Goal: Task Accomplishment & Management: Use online tool/utility

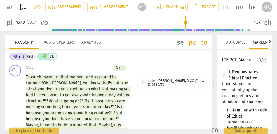
scroll to position [2239, 0]
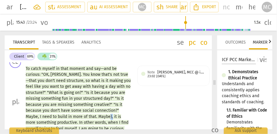
click at [111, 99] on p "To catch myself in that moment and say—and be curious : "OK , Julie . You know …" at bounding box center [78, 102] width 105 height 72
click at [144, 92] on div "CL play_arrow pause 17:00 + Add competency Note keyboard_arrow_right To catch m…" at bounding box center [108, 97] width 207 height 86
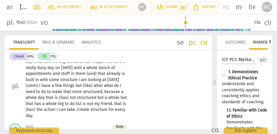
scroll to position [2086, 0]
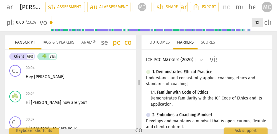
click at [259, 18] on div "1x" at bounding box center [257, 22] width 11 height 9
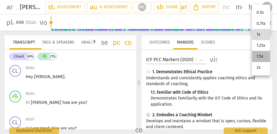
click at [260, 59] on li "1.5x" at bounding box center [261, 56] width 18 height 11
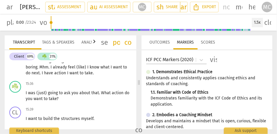
scroll to position [1938, 0]
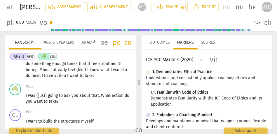
click at [50, 78] on span "have" at bounding box center [49, 75] width 10 height 5
click at [86, 78] on span "take" at bounding box center [89, 75] width 8 height 5
type input "937"
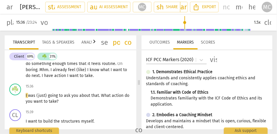
click at [90, 78] on span "take" at bounding box center [89, 75] width 8 height 5
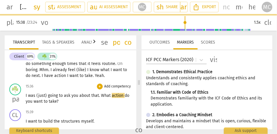
click at [46, 98] on span "(just)" at bounding box center [41, 95] width 11 height 5
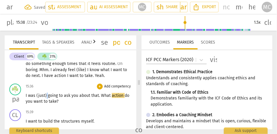
click at [46, 98] on span "(just)" at bounding box center [41, 95] width 11 height 5
click at [59, 98] on span "to" at bounding box center [61, 95] width 5 height 5
type input "939"
click at [109, 98] on span "What" at bounding box center [106, 95] width 11 height 5
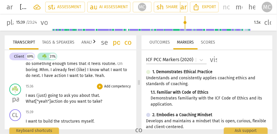
click at [83, 98] on span "about" at bounding box center [85, 95] width 12 height 5
click at [69, 98] on span "ask" at bounding box center [68, 95] width 8 height 5
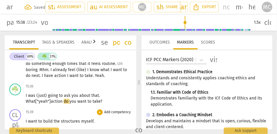
scroll to position [1961, 0]
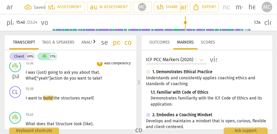
click at [115, 66] on div "+ Add competency" at bounding box center [114, 63] width 35 height 6
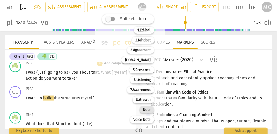
click at [146, 108] on b "Note" at bounding box center [147, 109] width 8 height 7
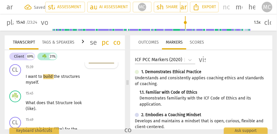
scroll to position [2944, 0]
click at [69, 70] on p "Add competency" at bounding box center [65, 67] width 28 height 5
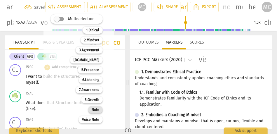
click at [98, 109] on b "Note" at bounding box center [96, 109] width 8 height 7
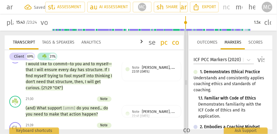
scroll to position [2201, 0]
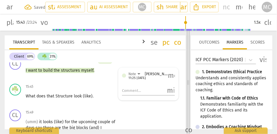
drag, startPoint x: 128, startPoint y: 80, endPoint x: 189, endPoint y: 78, distance: 61.0
click at [188, 78] on span at bounding box center [187, 82] width 3 height 103
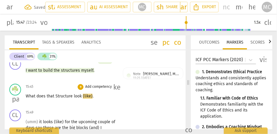
click at [57, 97] on span "Structure" at bounding box center [64, 95] width 18 height 5
type input "948"
click at [84, 97] on span "(like)" at bounding box center [86, 95] width 10 height 5
click at [91, 97] on p "What does that s tructure look like) ." at bounding box center [71, 96] width 91 height 6
click at [94, 85] on p "Add competency" at bounding box center [99, 86] width 28 height 5
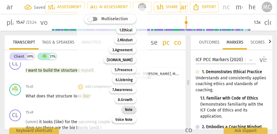
click at [131, 111] on b "Note" at bounding box center [129, 109] width 8 height 7
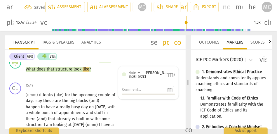
scroll to position [2228, 0]
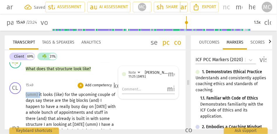
drag, startPoint x: 40, startPoint y: 96, endPoint x: 13, endPoint y: 96, distance: 26.8
click at [13, 96] on div "CL play_arrow pause 15:49 + Add competency keyboard_arrow_right (umm) it looks …" at bounding box center [95, 123] width 181 height 86
type input "950"
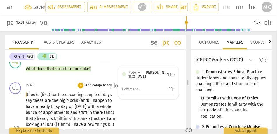
click at [32, 80] on div "CL play_arrow pause 15:49 + Add competency keyboard_arrow_right I t looks (like…" at bounding box center [95, 123] width 181 height 86
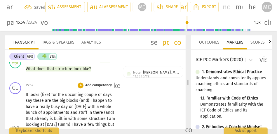
click at [51, 94] on span "for" at bounding box center [54, 94] width 6 height 5
type input "955"
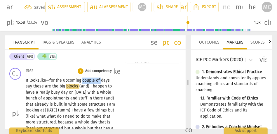
drag, startPoint x: 102, startPoint y: 79, endPoint x: 83, endPoint y: 79, distance: 18.7
click at [83, 79] on p "It looks like— for the upcoming couple of days say these are the big blocks (an…" at bounding box center [71, 113] width 91 height 72
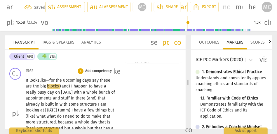
click at [93, 80] on span "say" at bounding box center [96, 80] width 8 height 5
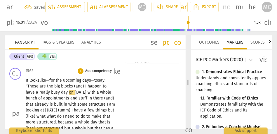
click at [73, 87] on span "blocks" at bounding box center [67, 85] width 13 height 5
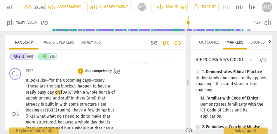
click at [73, 87] on span "blocks."" at bounding box center [68, 85] width 14 height 5
click at [90, 87] on span "happen" at bounding box center [85, 85] width 15 height 5
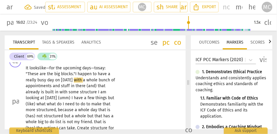
scroll to position [2254, 0]
click at [102, 86] on span "that" at bounding box center [102, 85] width 8 height 5
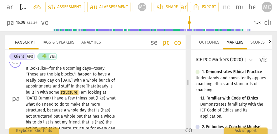
click at [109, 85] on span "already" at bounding box center [101, 85] width 15 height 5
click at [109, 86] on span "already" at bounding box center [101, 85] width 15 height 5
click at [78, 92] on span "structure" at bounding box center [69, 92] width 18 height 5
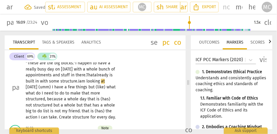
scroll to position [2267, 0]
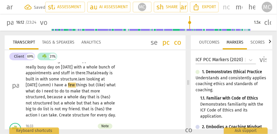
click at [80, 76] on p "It looks like— for the upcoming days—to say: "T hese are the big blocks." I hap…" at bounding box center [71, 85] width 91 height 66
click at [76, 77] on span "structure." at bounding box center [69, 78] width 18 height 5
click at [93, 79] on span "looking" at bounding box center [93, 78] width 15 height 5
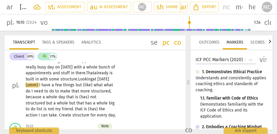
click at [60, 77] on span "some" at bounding box center [54, 78] width 11 height 5
click at [41, 85] on span "I" at bounding box center [40, 84] width 2 height 5
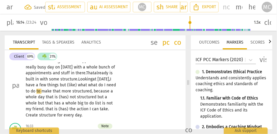
click at [67, 85] on span "but" at bounding box center [63, 84] width 7 height 5
drag, startPoint x: 100, startPoint y: 85, endPoint x: 91, endPoint y: 85, distance: 9.0
click at [91, 85] on p "It looks like— for the upcoming days—to say: "T hese are the big blocks." I hap…" at bounding box center [71, 85] width 91 height 66
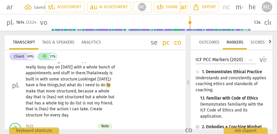
click at [77, 85] on span "what" at bounding box center [72, 84] width 10 height 5
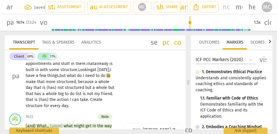
scroll to position [2277, 0]
click at [108, 83] on p "It looks like— for the upcoming days—to say: "T hese are the big blocks." I hap…" at bounding box center [71, 76] width 91 height 66
drag, startPoint x: 65, startPoint y: 88, endPoint x: 48, endPoint y: 87, distance: 16.9
click at [48, 87] on p "It looks like— for the upcoming days—to say: "T hese are the big blocks." I hap…" at bounding box center [71, 76] width 91 height 66
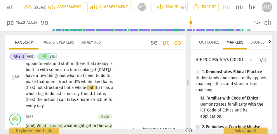
click at [81, 84] on span "whole" at bounding box center [87, 81] width 12 height 5
click at [36, 87] on span "(has)" at bounding box center [31, 87] width 11 height 5
drag, startPoint x: 49, startPoint y: 94, endPoint x: 22, endPoint y: 95, distance: 26.6
click at [22, 95] on div "CL play_arrow pause 15:52 + Add competency keyboard_arrow_right It looks like— …" at bounding box center [95, 71] width 181 height 80
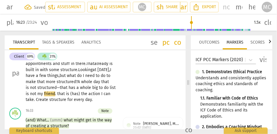
click at [30, 94] on span "is" at bounding box center [28, 93] width 4 height 5
click at [58, 94] on span "friend" at bounding box center [52, 93] width 11 height 5
click at [114, 93] on p "It looks like— for the upcoming days—to say: "T hese are the big blocks." I hap…" at bounding box center [71, 73] width 91 height 60
click at [80, 96] on span "that" at bounding box center [84, 93] width 9 height 5
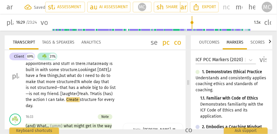
click at [33, 99] on span "the" at bounding box center [29, 99] width 7 height 5
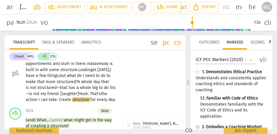
click at [101, 96] on span "the" at bounding box center [104, 93] width 6 height 5
click at [108, 100] on p "It looks like— for the upcoming days—to say: "T hese are the big blocks." I hap…" at bounding box center [71, 73] width 91 height 60
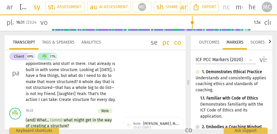
click at [117, 93] on div "It looks like—for the upcoming days—to say : "These are the big blocks . " I ha…" at bounding box center [73, 73] width 94 height 60
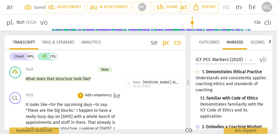
scroll to position [2218, 0]
click at [104, 97] on p "Add competency" at bounding box center [99, 95] width 28 height 5
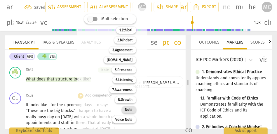
click at [132, 112] on div "Note" at bounding box center [129, 109] width 15 height 7
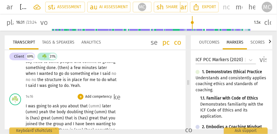
scroll to position [1979, 0]
click at [31, 85] on span "said" at bounding box center [32, 85] width 9 height 5
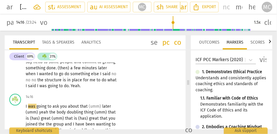
click at [44, 85] on span "was" at bounding box center [43, 85] width 8 height 5
click at [57, 87] on span "going" at bounding box center [53, 85] width 11 height 5
type input "854"
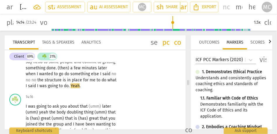
click at [71, 86] on span "Yeah" at bounding box center [75, 85] width 9 height 5
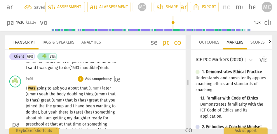
scroll to position [1997, 0]
click at [25, 88] on div "play_arrow pause" at bounding box center [18, 124] width 15 height 74
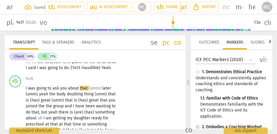
click at [91, 67] on span "inaudible}" at bounding box center [91, 67] width 20 height 5
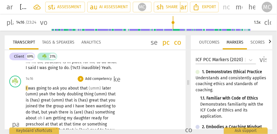
click at [25, 90] on div "play_arrow pause" at bounding box center [18, 124] width 15 height 74
type input "856"
click at [27, 87] on span "I" at bounding box center [27, 87] width 2 height 5
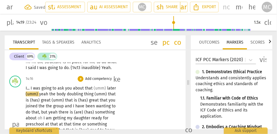
click at [86, 87] on span "that" at bounding box center [89, 87] width 9 height 5
click at [104, 88] on span "(umm)" at bounding box center [100, 87] width 13 height 5
click at [255, 24] on div "1.5x" at bounding box center [257, 22] width 11 height 9
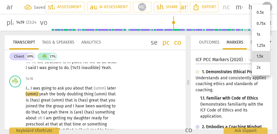
click at [261, 35] on li "1x" at bounding box center [261, 34] width 18 height 11
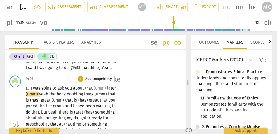
click at [81, 86] on span "about" at bounding box center [79, 87] width 12 height 5
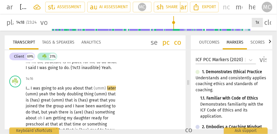
click at [256, 23] on div "1x" at bounding box center [257, 22] width 11 height 9
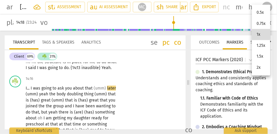
click at [259, 55] on li "1.5x" at bounding box center [261, 56] width 18 height 11
type input "859"
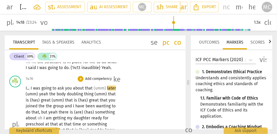
click at [105, 87] on span "(umm)" at bounding box center [100, 87] width 13 height 5
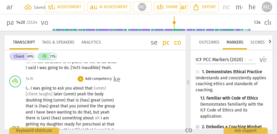
click at [64, 94] on span "(umm)" at bounding box center [70, 93] width 13 height 5
click at [87, 94] on span "the" at bounding box center [88, 93] width 7 height 5
click at [78, 93] on span "yeah." at bounding box center [80, 93] width 10 height 5
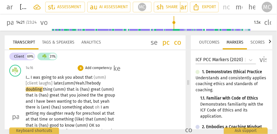
scroll to position [2010, 0]
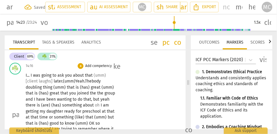
click at [54, 86] on span "(umm)" at bounding box center [59, 87] width 13 height 5
drag, startPoint x: 70, startPoint y: 87, endPoint x: 73, endPoint y: 87, distance: 2.9
click at [70, 87] on span "that" at bounding box center [69, 87] width 9 height 5
click at [91, 87] on span "(has)" at bounding box center [85, 87] width 11 height 5
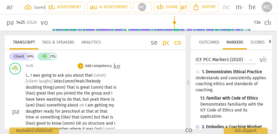
click at [75, 89] on span "hat" at bounding box center [72, 87] width 7 height 5
click at [92, 89] on span "(umm)" at bounding box center [97, 87] width 13 height 5
click at [98, 85] on span "(umm)" at bounding box center [97, 87] width 12 height 5
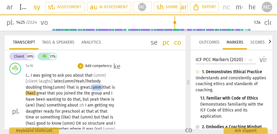
click at [98, 85] on span "(umm)" at bounding box center [97, 87] width 12 height 5
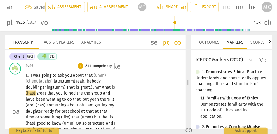
click at [103, 87] on span "(umm)" at bounding box center [97, 87] width 12 height 5
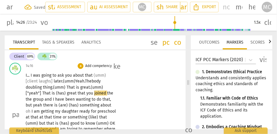
click at [67, 94] on span "great" at bounding box center [72, 92] width 11 height 5
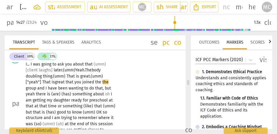
scroll to position [2024, 0]
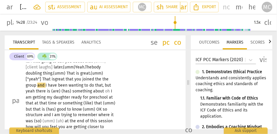
click at [102, 80] on span "the" at bounding box center [105, 78] width 6 height 5
click at [88, 77] on span "joined" at bounding box center [88, 78] width 13 height 5
click at [48, 80] on span "hat" at bounding box center [47, 78] width 7 height 5
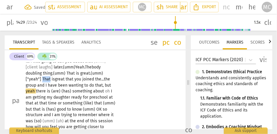
click at [48, 80] on span "hat" at bounding box center [47, 78] width 7 height 5
click at [36, 87] on span "group" at bounding box center [32, 85] width 12 height 5
click at [49, 85] on span "have" at bounding box center [54, 85] width 10 height 5
click at [36, 91] on span "there" at bounding box center [41, 90] width 11 height 5
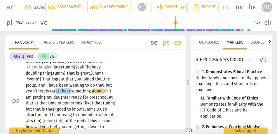
drag, startPoint x: 71, startPoint y: 91, endPoint x: 56, endPoint y: 91, distance: 15.7
click at [56, 91] on p "I . . . I was going to ask you about that (umm) [client laughs] later. (umm) [G…" at bounding box center [71, 100] width 91 height 84
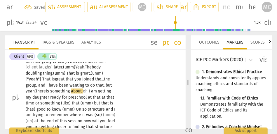
click at [56, 91] on span "something" at bounding box center [60, 90] width 21 height 5
click at [53, 92] on span "something" at bounding box center [60, 90] width 21 height 5
click at [85, 90] on span "oh" at bounding box center [86, 90] width 6 height 5
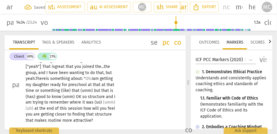
scroll to position [2040, 0]
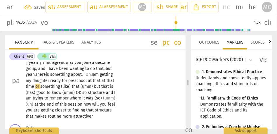
click at [88, 80] on span "preschool" at bounding box center [78, 80] width 20 height 5
click at [101, 81] on span "that" at bounding box center [97, 80] width 9 height 5
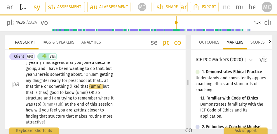
click at [49, 86] on span "or" at bounding box center [46, 86] width 5 height 5
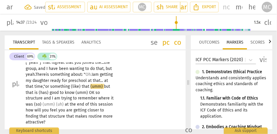
click at [82, 86] on span "(like)" at bounding box center [76, 86] width 11 height 5
click at [80, 87] on span "like)" at bounding box center [75, 86] width 9 height 5
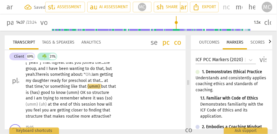
click at [110, 90] on p "I . . . I was going to ask you about that (umm) [client laughs] later. (umm) [G…" at bounding box center [71, 81] width 91 height 78
click at [87, 84] on span "that" at bounding box center [83, 86] width 9 height 5
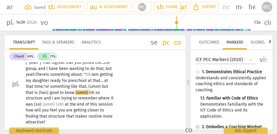
click at [33, 89] on p "I . . . I was going to ask you about that (umm) [client laughs] later. (umm) [G…" at bounding box center [71, 84] width 91 height 84
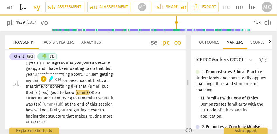
click at [88, 89] on span "(umm)" at bounding box center [94, 86] width 13 height 5
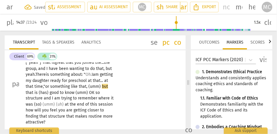
click at [60, 91] on span "good" at bounding box center [55, 92] width 10 height 5
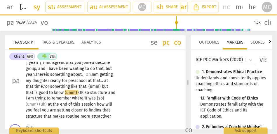
click at [78, 92] on span "(umm)" at bounding box center [71, 92] width 13 height 5
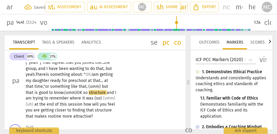
click at [77, 92] on span "(umm)" at bounding box center [70, 92] width 12 height 5
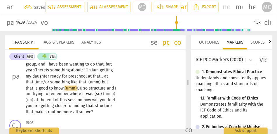
scroll to position [2047, 0]
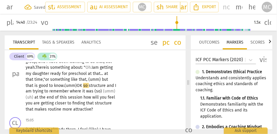
click at [89, 86] on span "so" at bounding box center [86, 85] width 6 height 5
click at [106, 88] on span "and" at bounding box center [110, 85] width 8 height 5
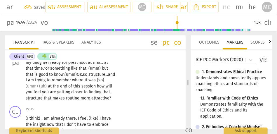
scroll to position [2059, 0]
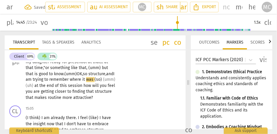
click at [113, 76] on span "I" at bounding box center [113, 73] width 1 height 5
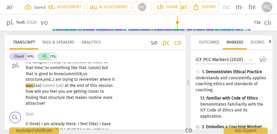
click at [53, 80] on span "and..." at bounding box center [48, 79] width 10 height 5
click at [43, 86] on span "(so)" at bounding box center [38, 85] width 8 height 5
click at [64, 84] on span "(uh)" at bounding box center [59, 85] width 9 height 5
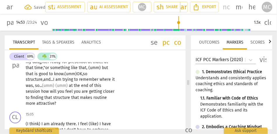
click at [89, 85] on span "end" at bounding box center [85, 85] width 8 height 5
click at [40, 92] on span "session" at bounding box center [33, 91] width 15 height 5
click at [73, 93] on span "feel" at bounding box center [70, 91] width 8 height 5
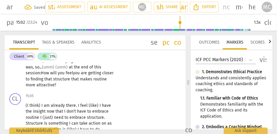
scroll to position [2083, 0]
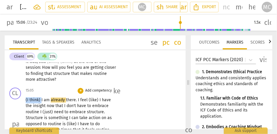
drag, startPoint x: 41, startPoint y: 99, endPoint x: 19, endPoint y: 99, distance: 22.2
click at [19, 99] on div "CL play_arrow pause 15:05 + Add competency keyboard_arrow_right (I think) I am …" at bounding box center [95, 119] width 181 height 68
type input "906"
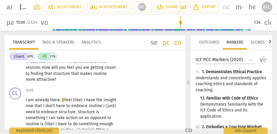
click at [40, 82] on p "I . . . I was going to ask you about that (umm) [client laughs] later . (umm) […" at bounding box center [71, 41] width 91 height 84
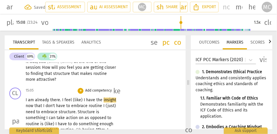
click at [38, 101] on span "already" at bounding box center [42, 99] width 15 height 5
click at [84, 100] on span "I" at bounding box center [85, 99] width 2 height 5
type input "907"
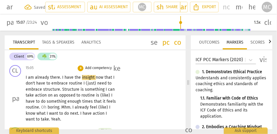
scroll to position [2106, 0]
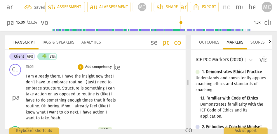
click at [113, 77] on p "I am already there . I have the insight now that I don't have to embrace routin…" at bounding box center [71, 97] width 91 height 48
click at [97, 81] on span "need" at bounding box center [92, 82] width 10 height 5
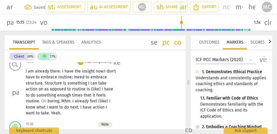
scroll to position [2107, 0]
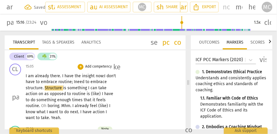
click at [61, 90] on p "I am already there . I have the insight now: I don't have to embrace routine; I…" at bounding box center [71, 97] width 91 height 48
click at [50, 94] on span "as" at bounding box center [47, 93] width 6 height 5
click at [67, 93] on span "opposed" at bounding box center [58, 93] width 17 height 5
click at [87, 94] on span "routine" at bounding box center [79, 93] width 15 height 5
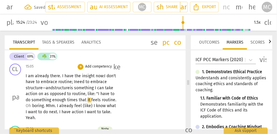
click at [98, 93] on span "routine, like: "" at bounding box center [85, 93] width 26 height 5
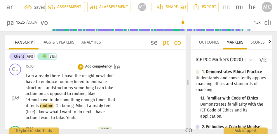
click at [57, 101] on span "do" at bounding box center [58, 99] width 6 height 5
click at [62, 106] on span "Oh" at bounding box center [58, 105] width 6 height 5
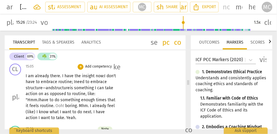
click at [76, 106] on span "boring" at bounding box center [71, 105] width 12 height 5
click at [66, 108] on span "Ooh! B" at bounding box center [60, 105] width 11 height 5
click at [87, 105] on span "Mhm" at bounding box center [82, 105] width 9 height 5
click at [62, 112] on span "I" at bounding box center [61, 111] width 2 height 5
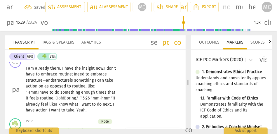
scroll to position [2115, 0]
click at [76, 100] on span "." {15:26 "mm-hmm"}" at bounding box center [95, 97] width 38 height 5
click at [41, 106] on span "already" at bounding box center [33, 103] width 15 height 5
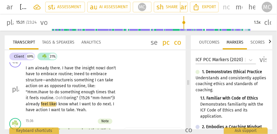
click at [41, 105] on span "already" at bounding box center [33, 103] width 15 height 5
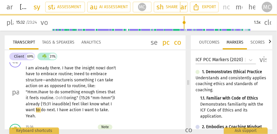
click at [87, 103] on span "feel like" at bounding box center [79, 103] width 15 height 5
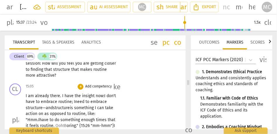
scroll to position [2087, 0]
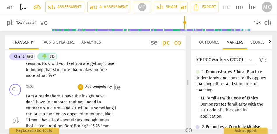
click at [95, 86] on p "Add competency" at bounding box center [99, 86] width 28 height 5
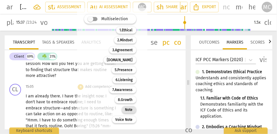
click at [133, 111] on div "Note" at bounding box center [129, 109] width 15 height 7
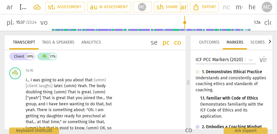
scroll to position [2003, 0]
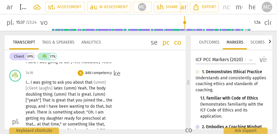
click at [103, 73] on p "Add competency" at bounding box center [99, 72] width 28 height 5
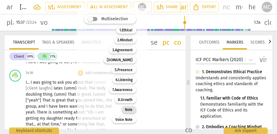
click at [127, 109] on b "Note" at bounding box center [129, 109] width 8 height 7
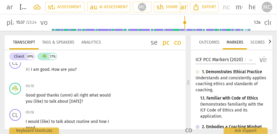
scroll to position [0, 0]
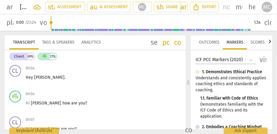
drag, startPoint x: 69, startPoint y: 21, endPoint x: 23, endPoint y: 21, distance: 46.4
click at [51, 21] on input "range" at bounding box center [151, 22] width 200 height 19
click at [7, 21] on span "play_arrow" at bounding box center [9, 22] width 7 height 7
click at [34, 76] on span "[PERSON_NAME]" at bounding box center [49, 77] width 30 height 5
type input "2"
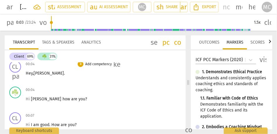
scroll to position [5, 0]
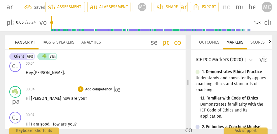
click at [31, 99] on span "[PERSON_NAME]" at bounding box center [46, 98] width 31 height 5
type input "6"
click at [65, 98] on span "how" at bounding box center [69, 98] width 9 height 5
click at [35, 97] on span "[PERSON_NAME]!" at bounding box center [49, 98] width 31 height 5
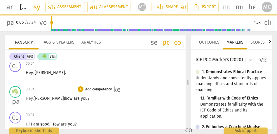
click at [65, 99] on span "how" at bounding box center [69, 98] width 9 height 5
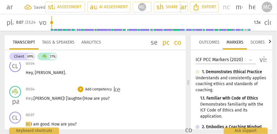
click at [97, 91] on p "Add competency" at bounding box center [99, 89] width 28 height 5
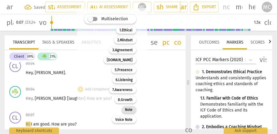
click at [127, 109] on b "Note" at bounding box center [129, 109] width 8 height 7
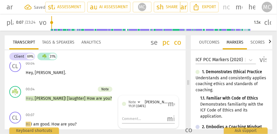
scroll to position [0, 0]
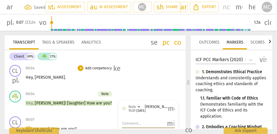
click at [93, 70] on p "Add competency" at bounding box center [99, 68] width 28 height 5
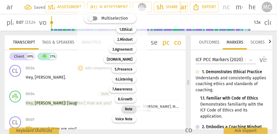
click at [127, 111] on b "Note" at bounding box center [129, 108] width 8 height 7
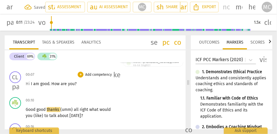
scroll to position [43, 0]
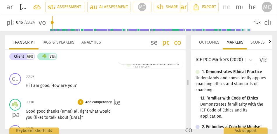
click at [90, 112] on span "what" at bounding box center [94, 110] width 10 height 5
type input "16"
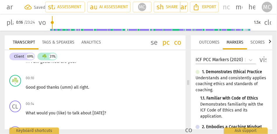
scroll to position [71, 0]
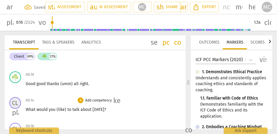
click at [20, 103] on div "CL" at bounding box center [15, 103] width 12 height 12
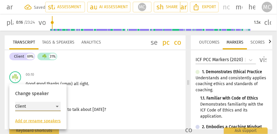
click at [36, 109] on div "Client" at bounding box center [37, 105] width 45 height 9
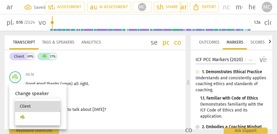
click at [31, 119] on li "☘️" at bounding box center [37, 117] width 45 height 11
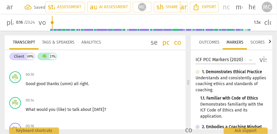
scroll to position [0, 0]
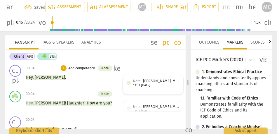
click at [166, 80] on span "[PERSON_NAME], MCC @ iACT" at bounding box center [167, 80] width 49 height 4
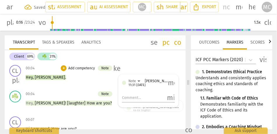
click at [170, 87] on div "Note [PERSON_NAME], MCC @ iACT 11:31 [DATE] more_vert" at bounding box center [148, 84] width 53 height 13
click at [170, 83] on span "more_vert" at bounding box center [171, 82] width 7 height 7
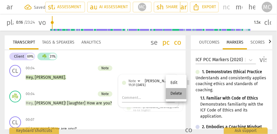
click at [176, 98] on li "Delete" at bounding box center [176, 93] width 21 height 11
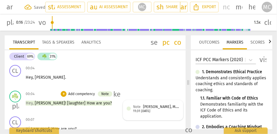
click at [172, 108] on span "[PERSON_NAME], MCC @ iACT" at bounding box center [167, 106] width 49 height 4
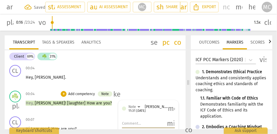
click at [170, 110] on span "more_vert" at bounding box center [171, 108] width 7 height 7
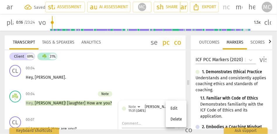
click at [173, 117] on li "Delete" at bounding box center [176, 118] width 21 height 11
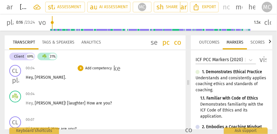
click at [26, 78] on span "Hey" at bounding box center [29, 77] width 7 height 5
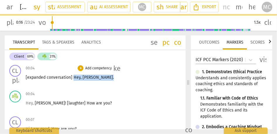
drag, startPoint x: 73, startPoint y: 77, endPoint x: 116, endPoint y: 77, distance: 43.5
click at [116, 77] on div "[expanded conversation] Hey , [PERSON_NAME] ." at bounding box center [73, 77] width 94 height 6
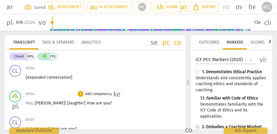
click at [93, 103] on p "Hey , [PERSON_NAME] ! [laughter] How are you ?" at bounding box center [71, 103] width 91 height 6
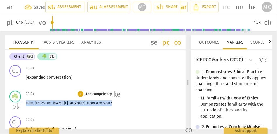
drag, startPoint x: 93, startPoint y: 103, endPoint x: 13, endPoint y: 103, distance: 79.9
click at [13, 103] on div "☘️ play_arrow pause 00:04 + Add competency keyboard_arrow_right Hey , [PERSON_N…" at bounding box center [95, 101] width 181 height 26
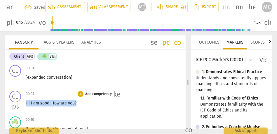
drag, startPoint x: 83, startPoint y: 103, endPoint x: 15, endPoint y: 103, distance: 68.5
click at [15, 103] on div "CL play_arrow pause 00:07 + Add competency keyboard_arrow_right Hi I am good . …" at bounding box center [95, 101] width 181 height 26
drag, startPoint x: 94, startPoint y: 104, endPoint x: 15, endPoint y: 102, distance: 79.0
click at [15, 102] on div "☘️ play_arrow pause 00:10 + Add competency keyboard_arrow_right Good good thank…" at bounding box center [95, 101] width 181 height 26
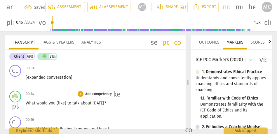
click at [29, 103] on span "What" at bounding box center [31, 102] width 11 height 5
click at [56, 102] on span "you" at bounding box center [53, 102] width 8 height 5
type input "15"
click at [64, 102] on span "like)" at bounding box center [61, 102] width 9 height 5
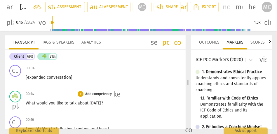
click at [95, 89] on div "☘️ play_arrow pause 00:14 + Add competency keyboard_arrow_right What would you …" at bounding box center [95, 101] width 181 height 26
click at [96, 93] on p "Add competency" at bounding box center [99, 93] width 28 height 5
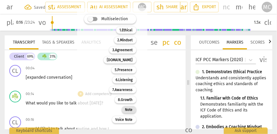
click at [132, 110] on b "Note" at bounding box center [129, 109] width 8 height 7
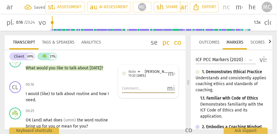
scroll to position [35, 0]
type input "19"
type textarea "`"
type input "19"
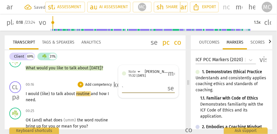
type textarea "`"
click at [42, 95] on span "(like)" at bounding box center [45, 93] width 11 height 5
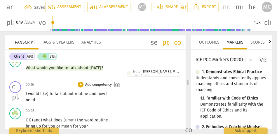
click at [50, 93] on span "to" at bounding box center [52, 93] width 5 height 5
click at [34, 99] on span "need" at bounding box center [30, 99] width 9 height 5
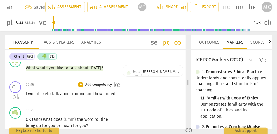
click at [106, 96] on span "need" at bounding box center [110, 93] width 9 height 5
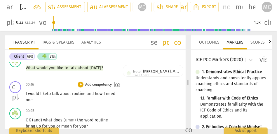
click at [104, 84] on p "Add competency" at bounding box center [99, 84] width 28 height 5
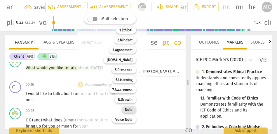
click at [128, 109] on b "Note" at bounding box center [129, 109] width 8 height 7
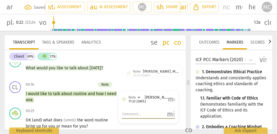
scroll to position [58, 0]
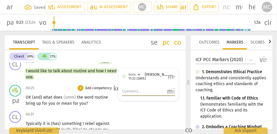
click at [34, 98] on span "(and)" at bounding box center [37, 96] width 11 height 5
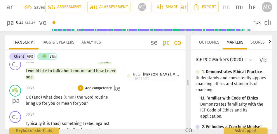
type input "24"
click at [41, 97] on span "and)" at bounding box center [37, 96] width 10 height 5
click at [42, 98] on span "what" at bounding box center [45, 96] width 10 height 5
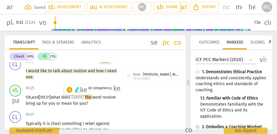
click at [88, 99] on span "the" at bounding box center [88, 96] width 7 height 5
click at [96, 88] on p "Add competency" at bounding box center [99, 87] width 28 height 5
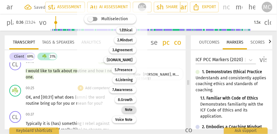
click at [128, 111] on b "Note" at bounding box center [129, 109] width 8 height 7
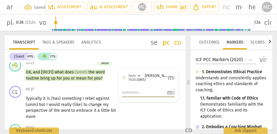
scroll to position [83, 0]
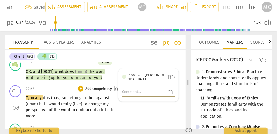
click at [42, 97] on span "Typically" at bounding box center [34, 97] width 17 height 5
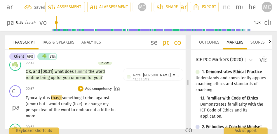
type input "39"
click at [62, 97] on span "something" at bounding box center [72, 97] width 21 height 5
click at [62, 97] on span "something" at bounding box center [62, 97] width 21 height 5
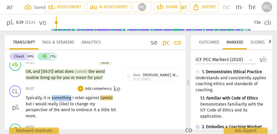
click at [62, 97] on span "something" at bounding box center [62, 97] width 21 height 5
drag, startPoint x: 98, startPoint y: 97, endPoint x: 117, endPoint y: 97, distance: 19.2
click at [117, 97] on div "Typically, it is something I rebel against (umm) but I would really (like) to c…" at bounding box center [73, 107] width 94 height 24
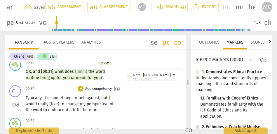
click at [60, 104] on span "to" at bounding box center [62, 103] width 5 height 5
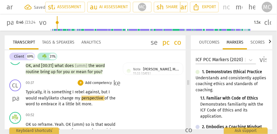
scroll to position [90, 0]
click at [95, 85] on div "+ Add competency" at bounding box center [95, 82] width 35 height 6
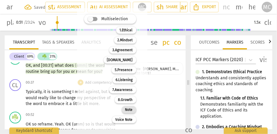
click at [131, 111] on b "Note" at bounding box center [129, 109] width 8 height 7
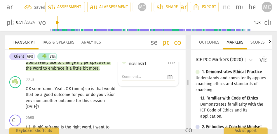
scroll to position [125, 0]
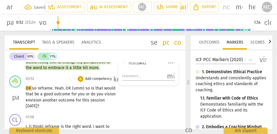
click at [33, 88] on span "so" at bounding box center [35, 87] width 6 height 5
type input "53"
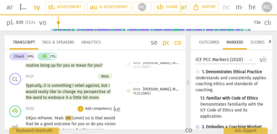
scroll to position [115, 0]
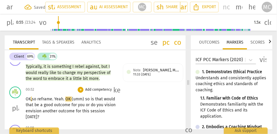
click at [36, 98] on span "so" at bounding box center [35, 98] width 6 height 5
click at [73, 99] on span "(umm)" at bounding box center [78, 98] width 13 height 5
click at [102, 97] on span "that" at bounding box center [100, 98] width 9 height 5
click at [104, 99] on p "OK , so reframe . Yeah . OK, (umm) so is that would that be a good outcome for …" at bounding box center [71, 108] width 91 height 24
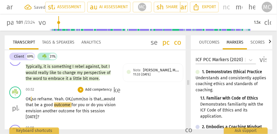
click at [122, 114] on div "☘️ play_arrow pause 00:52 + Add competency keyboard_arrow_right OK , so reframe…" at bounding box center [95, 103] width 181 height 38
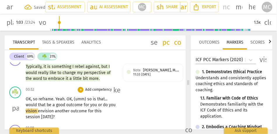
click at [97, 106] on span "you" at bounding box center [94, 104] width 8 height 5
type input "64"
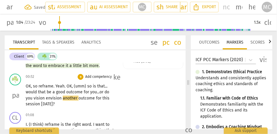
scroll to position [129, 0]
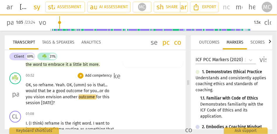
click at [34, 96] on span "vision" at bounding box center [40, 96] width 12 height 5
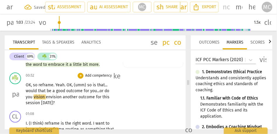
click at [45, 96] on span "vision" at bounding box center [40, 96] width 12 height 5
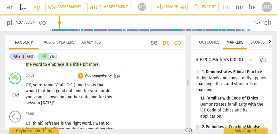
click at [96, 76] on p "Add competency" at bounding box center [99, 75] width 28 height 5
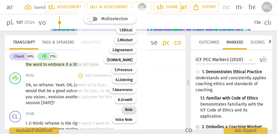
click at [128, 109] on b "Note" at bounding box center [129, 109] width 8 height 7
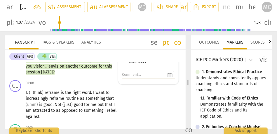
scroll to position [160, 0]
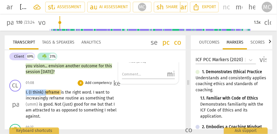
drag, startPoint x: 46, startPoint y: 92, endPoint x: 21, endPoint y: 92, distance: 24.8
click at [21, 92] on div "CL play_arrow pause 01:08 + Add competency keyboard_arrow_right I . (I think) r…" at bounding box center [95, 99] width 181 height 44
type input "71"
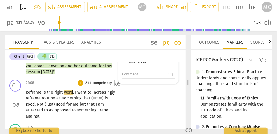
click at [140, 104] on div "CL play_arrow pause 01:08 + Add competency keyboard_arrow_right Reframe is the …" at bounding box center [95, 99] width 181 height 44
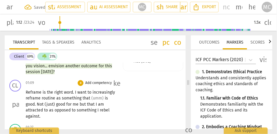
click at [36, 93] on span "Reframe" at bounding box center [34, 92] width 17 height 5
drag, startPoint x: 88, startPoint y: 98, endPoint x: 107, endPoint y: 98, distance: 18.4
click at [107, 98] on p "Reframe is the right word . I want to increasingly reframe routine as something…" at bounding box center [71, 104] width 91 height 30
type input "80"
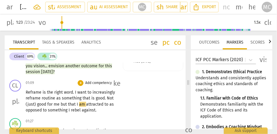
click at [96, 100] on span "good" at bounding box center [100, 97] width 9 height 5
click at [107, 99] on span "Not" at bounding box center [110, 97] width 7 height 5
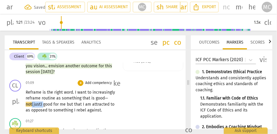
drag, startPoint x: 37, startPoint y: 104, endPoint x: 24, endPoint y: 104, distance: 13.1
click at [24, 104] on div "CL play_arrow pause 01:09 + Add competency keyboard_arrow_right Reframe is the …" at bounding box center [95, 96] width 181 height 38
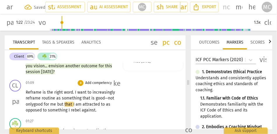
click at [59, 105] on span "but" at bounding box center [60, 103] width 7 height 5
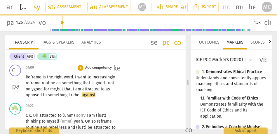
scroll to position [175, 0]
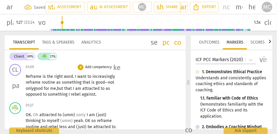
click at [101, 67] on p "Add competency" at bounding box center [99, 66] width 28 height 5
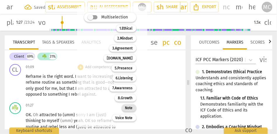
click at [128, 107] on b "Note" at bounding box center [129, 107] width 8 height 7
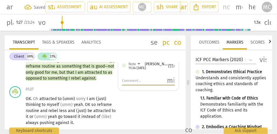
scroll to position [191, 0]
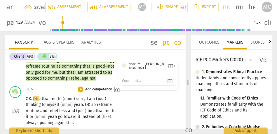
click at [39, 98] on span "attracted" at bounding box center [48, 98] width 18 height 5
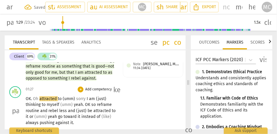
type input "90"
click at [48, 97] on span "Attracted" at bounding box center [48, 98] width 18 height 5
click at [62, 99] on span "to" at bounding box center [59, 98] width 5 height 5
click at [74, 100] on span "(umm)" at bounding box center [68, 98] width 12 height 5
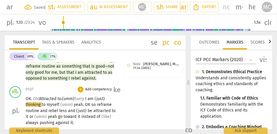
click at [87, 98] on span "I" at bounding box center [86, 98] width 2 height 5
click at [85, 98] on span "Sorry," at bounding box center [79, 98] width 10 height 5
click at [85, 100] on span "Sorry," at bounding box center [79, 98] width 10 height 5
click at [92, 99] on span "am" at bounding box center [89, 98] width 7 height 5
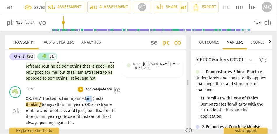
click at [92, 99] on span "am" at bounding box center [89, 98] width 7 height 5
click at [60, 105] on span "(umm)" at bounding box center [66, 104] width 13 height 5
click at [77, 104] on span "yeah" at bounding box center [76, 104] width 9 height 5
click at [69, 104] on span "(umm) Y" at bounding box center [67, 104] width 15 height 5
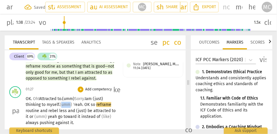
click at [69, 104] on span "(umm) Y" at bounding box center [67, 104] width 15 height 5
click at [92, 105] on span "so" at bounding box center [94, 104] width 6 height 5
click at [95, 105] on span "so" at bounding box center [93, 104] width 6 height 5
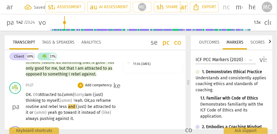
scroll to position [203, 0]
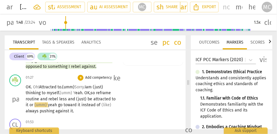
click at [58, 104] on span "go" at bounding box center [61, 104] width 6 height 5
click at [93, 103] on span "instead" at bounding box center [90, 104] width 15 height 5
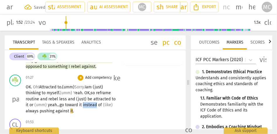
click at [93, 103] on span "instead" at bounding box center [90, 104] width 15 height 5
click at [112, 105] on p "OK . Oh! Attracted to. (umm) Sorry. I am (just) thinking to myself. (umm) Y eah…" at bounding box center [71, 99] width 91 height 30
click at [97, 77] on p "Add competency" at bounding box center [99, 77] width 28 height 5
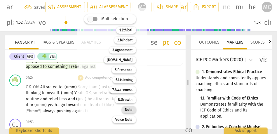
click at [132, 107] on div "Note" at bounding box center [129, 109] width 15 height 7
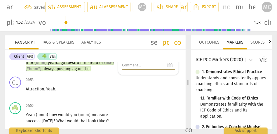
scroll to position [246, 0]
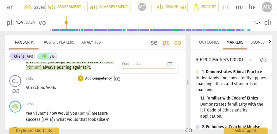
click at [30, 87] on span "Attraction" at bounding box center [35, 87] width 18 height 5
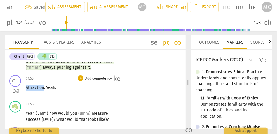
click at [30, 87] on span "Attraction" at bounding box center [35, 87] width 18 height 5
type input "114"
click at [45, 87] on span "." at bounding box center [45, 87] width 2 height 5
click at [92, 79] on p "Add competency" at bounding box center [99, 78] width 28 height 5
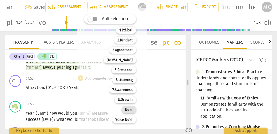
click at [131, 112] on b "Note" at bounding box center [129, 109] width 8 height 7
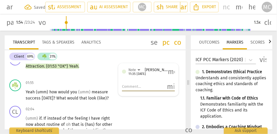
scroll to position [267, 0]
click at [36, 94] on span "(umm)" at bounding box center [42, 92] width 13 height 5
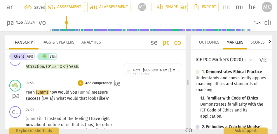
type input "116"
click at [50, 92] on span "how" at bounding box center [52, 92] width 9 height 5
click at [94, 98] on span "look" at bounding box center [92, 98] width 9 height 5
click at [105, 99] on span "?" at bounding box center [106, 98] width 2 height 5
click at [97, 83] on p "Add competency" at bounding box center [99, 82] width 28 height 5
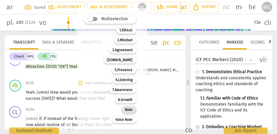
click at [129, 109] on b "Note" at bounding box center [129, 109] width 8 height 7
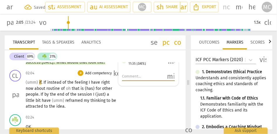
scroll to position [300, 0]
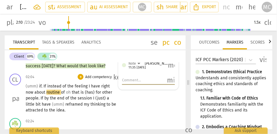
type input "131"
drag, startPoint x: 47, startPoint y: 86, endPoint x: 12, endPoint y: 86, distance: 35.0
click at [12, 86] on div "CL play_arrow pause 02:04 + Add competency keyboard_arrow_right (umm) if . If i…" at bounding box center [95, 93] width 181 height 44
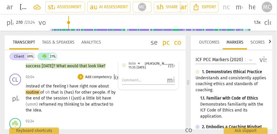
click at [31, 73] on div "02:04 + Add competency keyboard_arrow_right" at bounding box center [73, 76] width 94 height 6
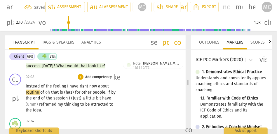
click at [28, 85] on span "instead" at bounding box center [33, 85] width 15 height 5
click at [29, 85] on span "Instead" at bounding box center [33, 85] width 15 height 5
click at [45, 92] on span "oh" at bounding box center [48, 92] width 6 height 5
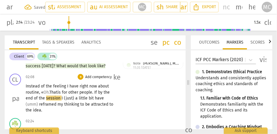
click at [97, 92] on span "If" at bounding box center [96, 92] width 4 height 5
click at [64, 98] on span "I" at bounding box center [63, 97] width 2 height 5
click at [60, 98] on span "session—" at bounding box center [54, 97] width 17 height 5
click at [81, 98] on span "a" at bounding box center [78, 97] width 3 height 5
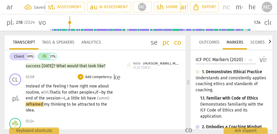
click at [95, 98] on span "have" at bounding box center [92, 97] width 10 height 5
click at [99, 98] on span "have" at bounding box center [93, 97] width 10 height 5
drag, startPoint x: 39, startPoint y: 105, endPoint x: 21, endPoint y: 104, distance: 18.1
click at [21, 104] on div "CL play_arrow pause 02:08 + Add competency keyboard_arrow_right Instead of the …" at bounding box center [95, 93] width 181 height 44
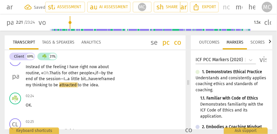
scroll to position [320, 0]
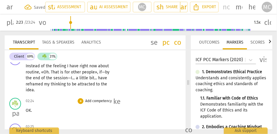
click at [27, 111] on span "OK" at bounding box center [28, 110] width 5 height 5
type input "143"
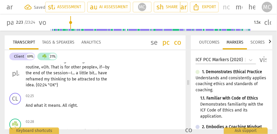
scroll to position [326, 0]
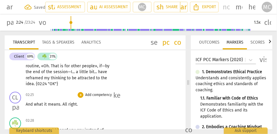
click at [26, 104] on span "And" at bounding box center [30, 103] width 8 height 5
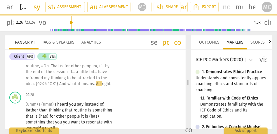
scroll to position [300, 0]
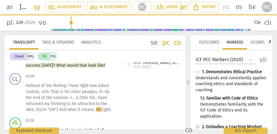
type input "147"
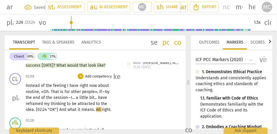
click at [61, 110] on span "And" at bounding box center [63, 109] width 8 height 5
click at [36, 110] on span "{02:24" at bounding box center [42, 109] width 12 height 5
click at [59, 109] on p "Instead of the feeling I have right now about routine , «Oh . That is for other…" at bounding box center [71, 98] width 91 height 30
click at [59, 108] on span "nd" at bounding box center [60, 109] width 6 height 5
click at [85, 110] on span "means" at bounding box center [83, 109] width 13 height 5
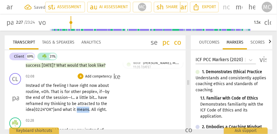
click at [85, 110] on span "means" at bounding box center [83, 109] width 13 height 5
click at [94, 109] on span "All" at bounding box center [94, 109] width 6 height 5
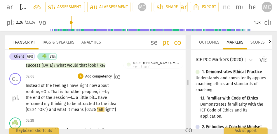
click at [67, 110] on span "it" at bounding box center [69, 109] width 4 height 5
click at [100, 74] on p "Add competency" at bounding box center [99, 76] width 28 height 5
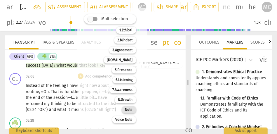
click at [131, 111] on b "Note" at bounding box center [129, 109] width 8 height 7
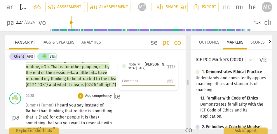
scroll to position [337, 0]
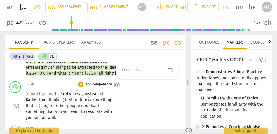
click at [41, 93] on span "(umm)" at bounding box center [47, 93] width 13 height 5
type input "152"
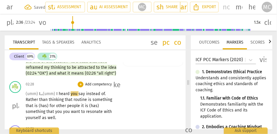
click at [57, 94] on span "I" at bounding box center [57, 93] width 2 height 5
click at [58, 94] on span "I" at bounding box center [57, 93] width 2 height 5
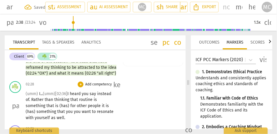
click at [99, 95] on span "instead" at bounding box center [104, 93] width 14 height 5
click at [45, 99] on span "Rather" at bounding box center [37, 99] width 13 height 5
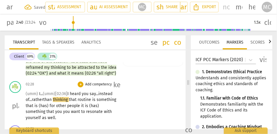
click at [43, 99] on span "rather" at bounding box center [37, 99] width 11 height 5
click at [56, 106] on span "for" at bounding box center [53, 105] width 6 height 5
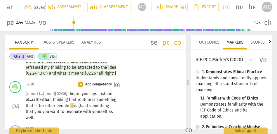
click at [74, 105] on span "it" at bounding box center [72, 105] width 4 height 5
click at [70, 104] on span "people," at bounding box center [63, 105] width 14 height 5
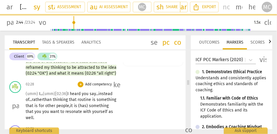
click at [89, 108] on span "something" at bounding box center [99, 105] width 20 height 5
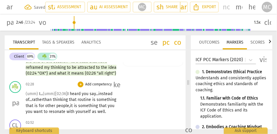
click at [34, 112] on span "you" at bounding box center [30, 111] width 8 height 5
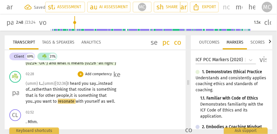
scroll to position [351, 0]
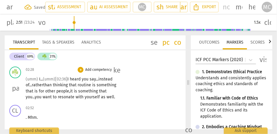
click at [69, 99] on p "(umm) I... (umm) [02:36] I heard you say... instead of... rather than thinking …" at bounding box center [71, 88] width 91 height 24
type input "172"
click at [69, 100] on p "(umm) I... (umm) [02:36] I heard you say... instead of... rather than thinking …" at bounding box center [71, 88] width 91 height 24
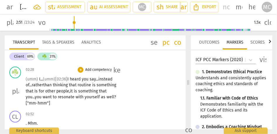
scroll to position [372, 0]
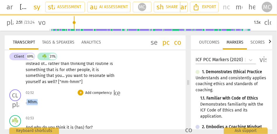
drag, startPoint x: 46, startPoint y: 103, endPoint x: 24, endPoint y: 103, distance: 21.9
click at [24, 103] on div "CL play_arrow pause 02:52 + Add competency keyboard_arrow_right . Mhm ." at bounding box center [95, 100] width 181 height 26
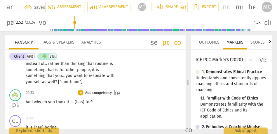
click at [27, 101] on span "And" at bounding box center [30, 101] width 8 height 5
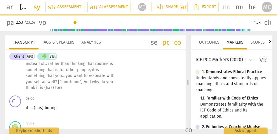
scroll to position [353, 0]
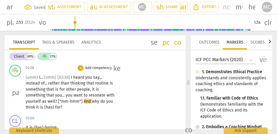
click at [36, 101] on span "yourself" at bounding box center [34, 101] width 16 height 5
type input "173"
click at [79, 101] on span "["mm-hmm"]" at bounding box center [71, 101] width 26 height 5
click at [104, 102] on span "And" at bounding box center [107, 101] width 7 height 5
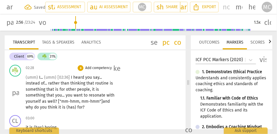
click at [52, 107] on span "think" at bounding box center [53, 106] width 10 height 5
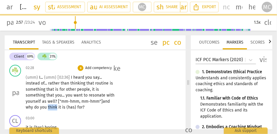
click at [52, 107] on span "think" at bounding box center [53, 106] width 10 height 5
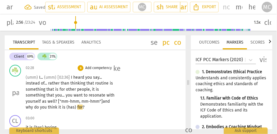
click at [76, 107] on span "(has)" at bounding box center [71, 106] width 11 height 5
click at [72, 107] on span "?" at bounding box center [73, 106] width 2 height 5
click at [100, 69] on p "Add competency" at bounding box center [99, 67] width 28 height 5
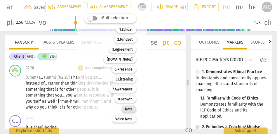
click at [127, 107] on b "Note" at bounding box center [129, 108] width 8 height 7
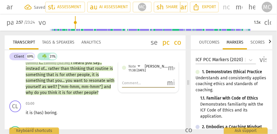
scroll to position [367, 0]
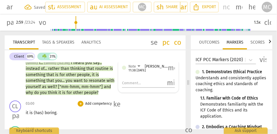
click at [28, 112] on span "it" at bounding box center [28, 112] width 4 height 5
type input "180"
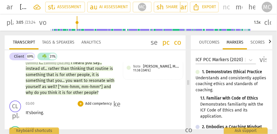
click at [41, 113] on span "boring" at bounding box center [37, 112] width 12 height 5
click at [93, 101] on p "Add competency" at bounding box center [99, 103] width 28 height 5
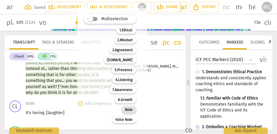
click at [128, 113] on b "Note" at bounding box center [129, 109] width 8 height 7
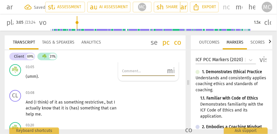
scroll to position [388, 0]
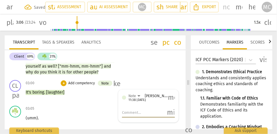
click at [34, 91] on span "boring" at bounding box center [38, 92] width 12 height 5
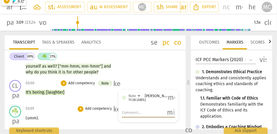
scroll to position [382, 0]
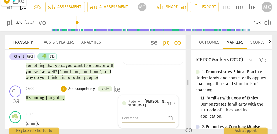
click at [40, 93] on div "03:00 + Add competency Note keyboard_arrow_right It's boring . [laughter]" at bounding box center [73, 95] width 94 height 21
type input "190"
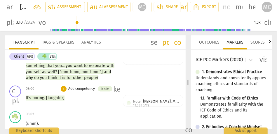
click at [41, 101] on div "03:00 + Add competency Note keyboard_arrow_right It's boring . [laughter]" at bounding box center [73, 95] width 94 height 21
click at [53, 97] on span "[laughter]" at bounding box center [55, 97] width 18 height 5
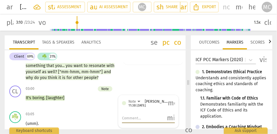
click at [66, 97] on p "It's boring . [laughter]" at bounding box center [71, 98] width 91 height 6
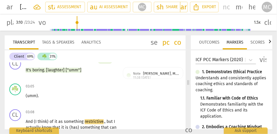
scroll to position [417, 0]
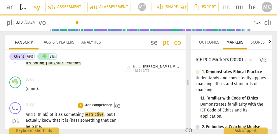
click at [26, 114] on span "And" at bounding box center [30, 114] width 8 height 5
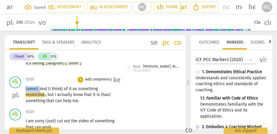
drag, startPoint x: 40, startPoint y: 89, endPoint x: 16, endPoint y: 89, distance: 23.9
click at [16, 89] on div "☘️ play_arrow pause 03:05 + Add competency keyboard_arrow_right (umm) . And (I …" at bounding box center [95, 90] width 181 height 32
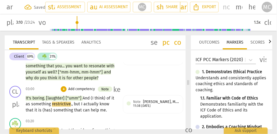
scroll to position [377, 0]
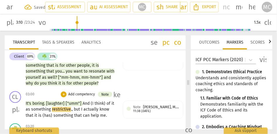
click at [46, 101] on span "[laughter]" at bounding box center [56, 103] width 20 height 5
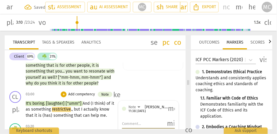
click at [46, 101] on span "[laughter]" at bounding box center [56, 103] width 20 height 5
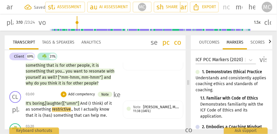
click at [83, 104] on span "And" at bounding box center [84, 103] width 8 height 5
click at [87, 104] on span "nd" at bounding box center [84, 103] width 6 height 5
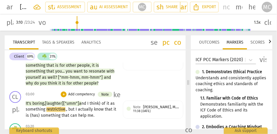
click at [101, 104] on span "think)" at bounding box center [96, 103] width 12 height 5
click at [98, 104] on span "think" at bounding box center [95, 103] width 10 height 5
click at [68, 110] on span "," at bounding box center [67, 109] width 2 height 5
click at [75, 109] on span "I" at bounding box center [73, 109] width 2 height 5
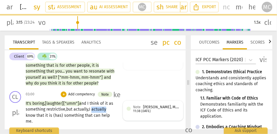
drag, startPoint x: 100, startPoint y: 111, endPoint x: 132, endPoint y: 111, distance: 31.5
click at [132, 111] on div "CL play_arrow pause 03:00 + Add competency Note keyboard_arrow_right It's borin…" at bounding box center [95, 108] width 181 height 38
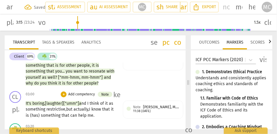
click at [102, 110] on span "know" at bounding box center [96, 109] width 11 height 5
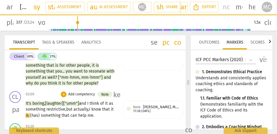
click at [52, 116] on span "something" at bounding box center [51, 115] width 21 height 5
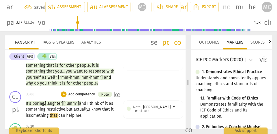
scroll to position [387, 0]
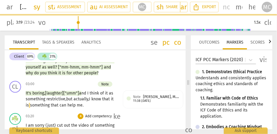
click at [158, 111] on div "☘️ play_arrow pause 03:20 + Add competency keyboard_arrow_right I am sorry (jus…" at bounding box center [95, 124] width 181 height 26
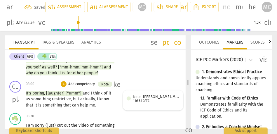
click at [159, 104] on div "Note [PERSON_NAME], MCC @ iACT 11:38 [DATE]" at bounding box center [153, 100] width 53 height 13
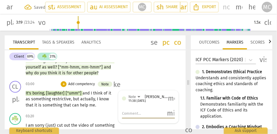
click at [172, 100] on span "more_vert" at bounding box center [171, 98] width 7 height 7
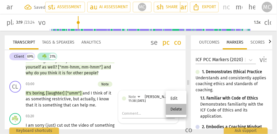
click at [175, 113] on li "Delete" at bounding box center [176, 109] width 21 height 11
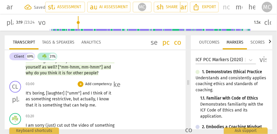
click at [90, 83] on p "Add competency" at bounding box center [99, 83] width 28 height 5
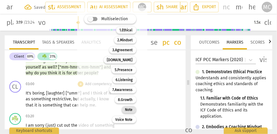
click at [125, 111] on b "Note" at bounding box center [129, 109] width 8 height 7
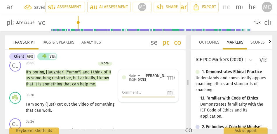
scroll to position [408, 0]
click at [37, 105] on span "sorry" at bounding box center [40, 103] width 10 height 5
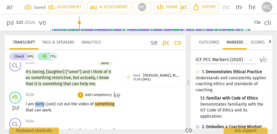
click at [37, 105] on span "sorry" at bounding box center [40, 103] width 10 height 5
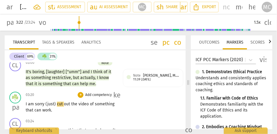
type input "202"
click at [45, 105] on span "(just)" at bounding box center [50, 103] width 11 height 5
click at [35, 104] on span "sorry. I" at bounding box center [41, 103] width 12 height 5
click at [84, 105] on span "video" at bounding box center [84, 103] width 11 height 5
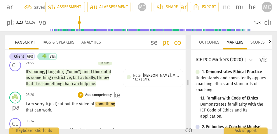
click at [84, 105] on span "video" at bounding box center [84, 103] width 11 height 5
click at [95, 104] on span "of" at bounding box center [92, 103] width 5 height 5
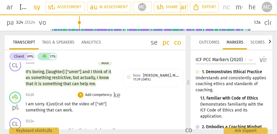
click at [104, 105] on span "of ["oh"]" at bounding box center [98, 103] width 16 height 5
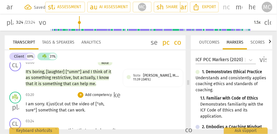
click at [87, 102] on span "video" at bounding box center [84, 103] width 11 height 5
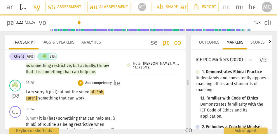
scroll to position [429, 0]
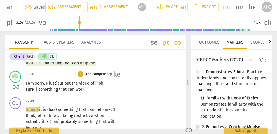
click at [48, 90] on span "something" at bounding box center [48, 89] width 21 height 5
click at [87, 89] on p "I am sorry. I (just) cut out the video of ["oh, sure"] something that can work ." at bounding box center [71, 86] width 91 height 12
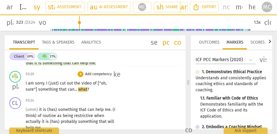
click at [104, 71] on div "+ Add competency keyboard_arrow_right" at bounding box center [97, 74] width 43 height 6
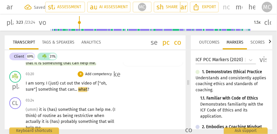
click at [104, 72] on p "Add competency" at bounding box center [99, 74] width 28 height 5
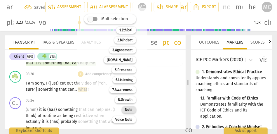
click at [131, 109] on b "Note" at bounding box center [129, 109] width 8 height 7
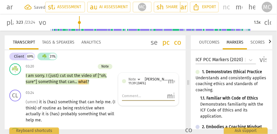
scroll to position [441, 0]
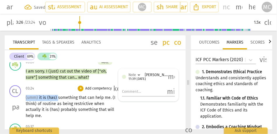
type input "206"
drag, startPoint x: 57, startPoint y: 97, endPoint x: 20, endPoint y: 97, distance: 37.3
click at [20, 97] on div "CL play_arrow pause 03:24 + Add competency keyboard_arrow_right (umm) it is (ha…" at bounding box center [95, 102] width 181 height 38
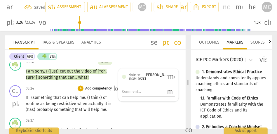
click at [41, 97] on span "It is something" at bounding box center [40, 97] width 28 height 5
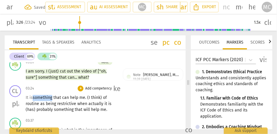
click at [41, 97] on span "It is something" at bounding box center [40, 97] width 28 height 5
click at [103, 98] on span "of" at bounding box center [105, 97] width 4 height 5
click at [88, 97] on span "(I" at bounding box center [89, 97] width 4 height 5
click at [90, 97] on span "I" at bounding box center [88, 97] width 2 height 5
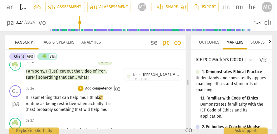
scroll to position [453, 0]
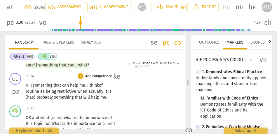
click at [77, 92] on span "when" at bounding box center [82, 91] width 11 height 5
click at [104, 92] on span "actually" at bounding box center [96, 91] width 16 height 5
drag, startPoint x: 36, startPoint y: 97, endPoint x: 21, endPoint y: 97, distance: 15.7
click at [21, 97] on div "CL play_arrow pause 03:24 + Add competency keyboard_arrow_right It is something…" at bounding box center [95, 87] width 181 height 32
click at [99, 76] on p "Add competency" at bounding box center [99, 76] width 28 height 5
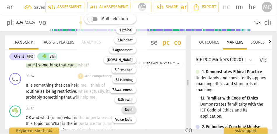
click at [128, 107] on b "Note" at bounding box center [129, 109] width 8 height 7
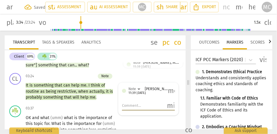
scroll to position [478, 0]
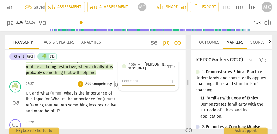
click at [33, 94] on span "and" at bounding box center [36, 93] width 8 height 5
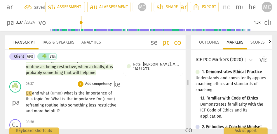
type input "218"
click at [50, 93] on span "what" at bounding box center [45, 93] width 10 height 5
click at [59, 94] on span "(umm)" at bounding box center [58, 93] width 13 height 5
click at [52, 98] on span "What" at bounding box center [56, 99] width 11 height 5
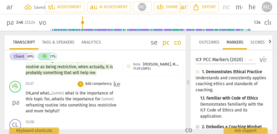
click at [65, 98] on span "is" at bounding box center [63, 99] width 4 height 5
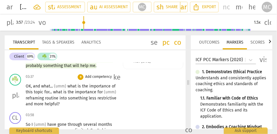
click at [93, 75] on p "Add competency" at bounding box center [99, 76] width 28 height 5
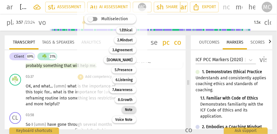
click at [128, 111] on b "Note" at bounding box center [129, 109] width 8 height 7
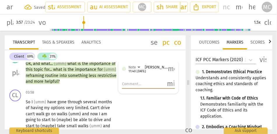
scroll to position [508, 0]
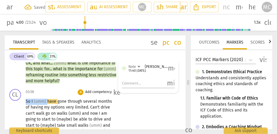
drag, startPoint x: 47, startPoint y: 101, endPoint x: 12, endPoint y: 101, distance: 34.7
type input "241"
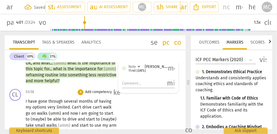
click at [29, 101] on span "I have" at bounding box center [32, 101] width 13 height 5
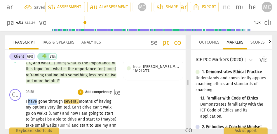
click at [29, 101] on span "I have" at bounding box center [32, 101] width 13 height 5
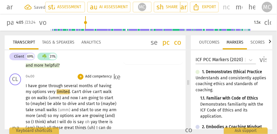
scroll to position [522, 0]
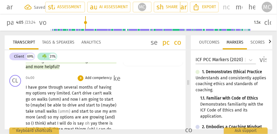
click at [73, 92] on span "Can't" at bounding box center [77, 92] width 10 height 5
click at [94, 93] on span "can't" at bounding box center [99, 92] width 10 height 5
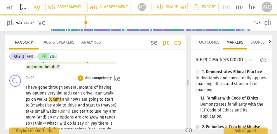
click at [105, 95] on span "walk" at bounding box center [109, 92] width 8 height 5
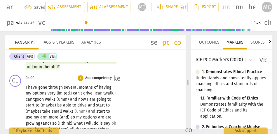
click at [78, 99] on span "and" at bounding box center [74, 99] width 8 height 5
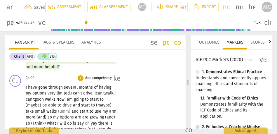
click at [67, 100] on span "I" at bounding box center [65, 99] width 2 height 5
click at [45, 99] on span "on" at bounding box center [42, 99] width 6 height 5
click at [56, 99] on span "walks." at bounding box center [50, 99] width 11 height 5
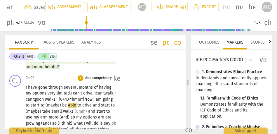
click at [62, 105] on span "(maybe)" at bounding box center [53, 104] width 17 height 5
click at [69, 104] on span "be" at bounding box center [66, 104] width 6 height 5
click at [63, 104] on span "maybe—" at bounding box center [56, 104] width 16 height 5
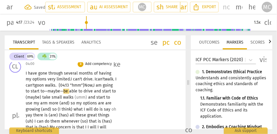
scroll to position [539, 0]
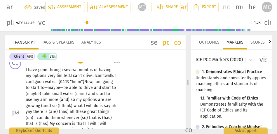
click at [42, 96] on span "(maybe)" at bounding box center [34, 93] width 17 height 5
click at [53, 93] on span "take" at bounding box center [48, 93] width 9 height 5
drag, startPoint x: 97, startPoint y: 93, endPoint x: 117, endPoint y: 93, distance: 20.4
click at [117, 93] on div "I have gone through several months of having my options very limited . I c an't…" at bounding box center [73, 112] width 94 height 90
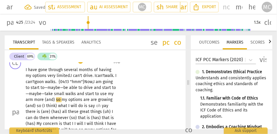
click at [68, 100] on span "my" at bounding box center [65, 99] width 7 height 5
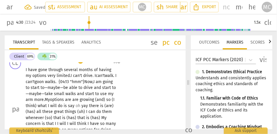
click at [72, 100] on span "are" at bounding box center [68, 99] width 7 height 5
drag, startPoint x: 56, startPoint y: 106, endPoint x: 13, endPoint y: 105, distance: 43.2
click at [13, 105] on div "CL play_arrow pause 04:00 + Add competency keyboard_arrow_right I have gone thr…" at bounding box center [95, 104] width 181 height 98
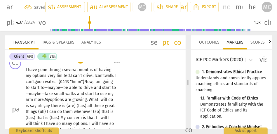
click at [89, 102] on span "What" at bounding box center [94, 99] width 10 height 5
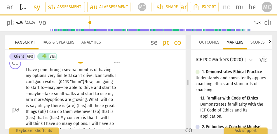
click at [38, 107] on span "say" at bounding box center [34, 105] width 8 height 5
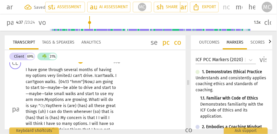
click at [52, 106] on span "Yay" at bounding box center [48, 105] width 6 height 5
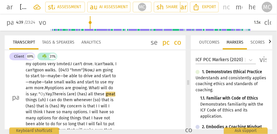
scroll to position [552, 0]
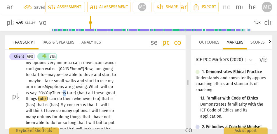
drag, startPoint x: 109, startPoint y: 93, endPoint x: 115, endPoint y: 93, distance: 5.5
click at [115, 93] on p "I have gone through several months of having my options very limited . I c an't…" at bounding box center [71, 96] width 91 height 84
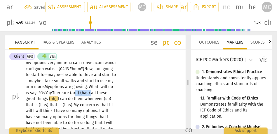
drag, startPoint x: 52, startPoint y: 99, endPoint x: 37, endPoint y: 99, distance: 14.6
click at [37, 99] on p "I have gone through several months of having my options very limited . I c an't…" at bounding box center [71, 96] width 91 height 84
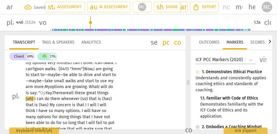
click at [75, 95] on span "these" at bounding box center [81, 92] width 12 height 5
click at [69, 95] on span "all" at bounding box center [72, 92] width 6 height 5
click at [63, 95] on span "are" at bounding box center [66, 92] width 6 height 5
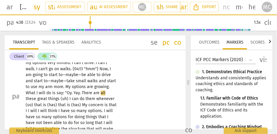
click at [155, 100] on div "CL play_arrow pause 04:00 + Add competency keyboard_arrow_right I have gone thr…" at bounding box center [95, 91] width 181 height 98
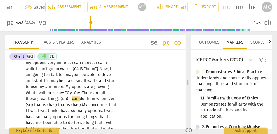
click at [87, 94] on span "There" at bounding box center [88, 92] width 12 height 5
click at [82, 92] on span "There" at bounding box center [88, 92] width 12 height 5
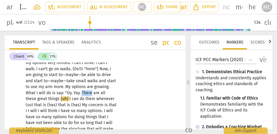
click at [82, 92] on span "There" at bounding box center [88, 92] width 12 height 5
click at [48, 100] on span "things" at bounding box center [54, 98] width 13 height 5
type input "281"
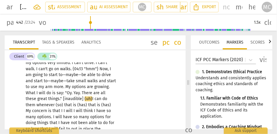
click at [92, 97] on span "I" at bounding box center [93, 98] width 2 height 5
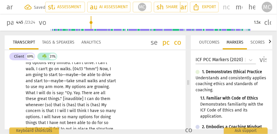
click at [87, 97] on span "can" at bounding box center [91, 98] width 8 height 5
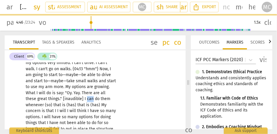
click at [87, 97] on span "can" at bounding box center [91, 98] width 8 height 5
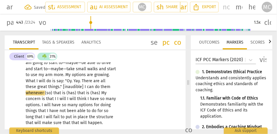
scroll to position [565, 0]
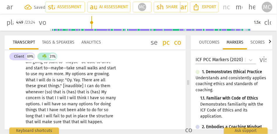
click at [33, 91] on span "whenever" at bounding box center [35, 91] width 19 height 5
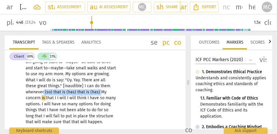
drag, startPoint x: 99, startPoint y: 91, endPoint x: 43, endPoint y: 89, distance: 56.3
click at [43, 89] on p "I have gone through several months of having my options very limited . I can't …" at bounding box center [71, 83] width 91 height 84
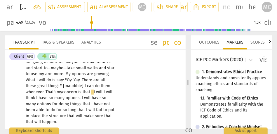
click at [49, 90] on span "whenever. That's" at bounding box center [41, 91] width 31 height 5
click at [91, 91] on span "that" at bounding box center [87, 91] width 9 height 5
drag, startPoint x: 104, startPoint y: 92, endPoint x: 90, endPoint y: 92, distance: 14.3
click at [90, 92] on p "I have gone through several months of having my options very limited . I can't …" at bounding box center [71, 83] width 91 height 84
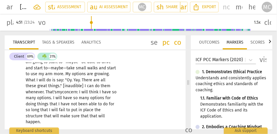
click at [88, 91] on span "will" at bounding box center [85, 91] width 8 height 5
click at [99, 92] on span "think" at bounding box center [94, 91] width 10 height 5
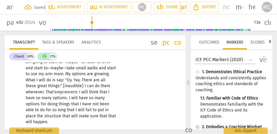
click at [69, 98] on span "I" at bounding box center [70, 97] width 2 height 5
click at [77, 97] on span "will" at bounding box center [76, 97] width 8 height 5
click at [66, 111] on span "long" at bounding box center [62, 109] width 9 height 5
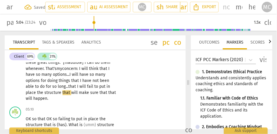
scroll to position [589, 0]
click at [99, 93] on span "that" at bounding box center [103, 92] width 9 height 5
click at [108, 93] on span "that" at bounding box center [112, 92] width 8 height 5
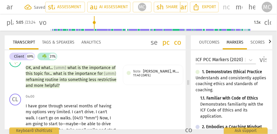
scroll to position [503, 0]
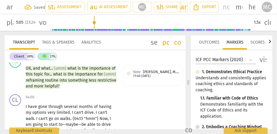
click at [98, 97] on p "Add competency" at bounding box center [99, 96] width 28 height 5
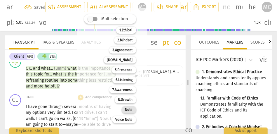
click at [130, 112] on b "Note" at bounding box center [129, 109] width 8 height 7
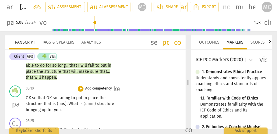
scroll to position [609, 0]
click at [33, 99] on span "so" at bounding box center [35, 97] width 6 height 5
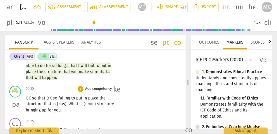
click at [32, 98] on span "so" at bounding box center [35, 97] width 6 height 5
type input "312"
click at [46, 99] on span "that" at bounding box center [41, 97] width 9 height 5
click at [43, 98] on span "that..." at bounding box center [42, 97] width 10 height 5
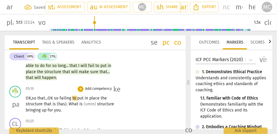
click at [65, 99] on span "failing" at bounding box center [65, 97] width 13 height 5
click at [62, 98] on span "failing" at bounding box center [65, 97] width 13 height 5
click at [57, 98] on span "so [05:13]" at bounding box center [62, 97] width 16 height 5
click at [59, 98] on span "so [05:13]" at bounding box center [62, 97] width 16 height 5
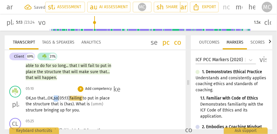
click at [59, 98] on span "so [05:13]" at bounding box center [62, 97] width 16 height 5
click at [76, 104] on span "What" at bounding box center [81, 103] width 11 height 5
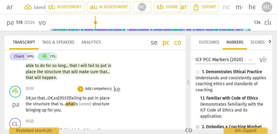
click at [92, 105] on span "(umm)" at bounding box center [85, 103] width 13 height 5
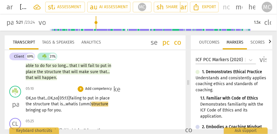
click at [43, 95] on p "OK, so that... OK, so [05:13] failing to put in place the structure that is... …" at bounding box center [71, 104] width 91 height 18
click at [39, 98] on span "that..." at bounding box center [42, 97] width 10 height 5
click at [72, 109] on p "OK, so that... OK, so [05:13] failing to put in place the structure that is... …" at bounding box center [71, 104] width 91 height 18
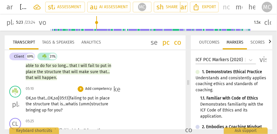
click at [100, 88] on p "Add competency" at bounding box center [99, 88] width 28 height 5
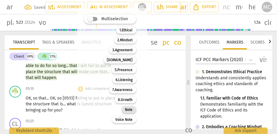
click at [126, 108] on b "Note" at bounding box center [129, 109] width 8 height 7
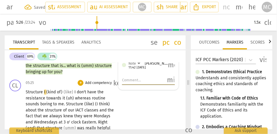
scroll to position [644, 0]
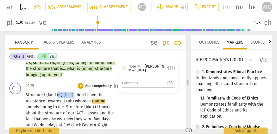
type input "331"
drag, startPoint x: 73, startPoint y: 94, endPoint x: 43, endPoint y: 92, distance: 30.4
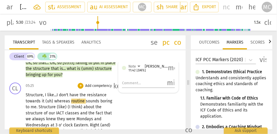
click at [68, 93] on span "don't" at bounding box center [64, 94] width 10 height 5
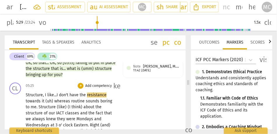
click at [57, 95] on span "Structure, I like..." at bounding box center [41, 94] width 31 height 5
click at [64, 95] on span "don't" at bounding box center [61, 94] width 10 height 5
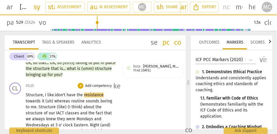
click at [52, 100] on span "(uh)" at bounding box center [49, 100] width 9 height 5
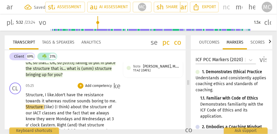
click at [52, 100] on span "whereas" at bounding box center [53, 100] width 17 height 5
drag, startPoint x: 70, startPoint y: 107, endPoint x: 22, endPoint y: 107, distance: 48.1
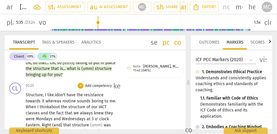
click at [53, 106] on span "about" at bounding box center [55, 106] width 12 height 5
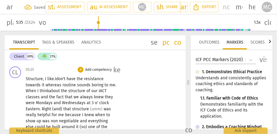
click at [100, 90] on span "IACT" at bounding box center [103, 90] width 8 height 5
click at [41, 96] on span "and" at bounding box center [45, 96] width 8 height 5
click at [52, 98] on span "the" at bounding box center [54, 96] width 7 height 5
drag, startPoint x: 90, startPoint y: 102, endPoint x: 115, endPoint y: 102, distance: 25.1
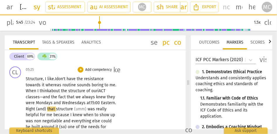
click at [103, 102] on span "Eastern" at bounding box center [108, 102] width 14 height 5
drag, startPoint x: 47, startPoint y: 108, endPoint x: 15, endPoint y: 108, distance: 31.5
click at [15, 108] on div "CL play_arrow pause 05:25 + Add competency keyboard_arrow_right Structure, I li…" at bounding box center [95, 134] width 181 height 140
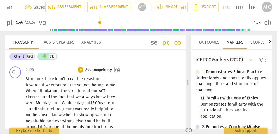
click at [70, 104] on span "Wednesdays" at bounding box center [74, 102] width 25 height 5
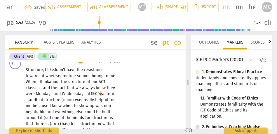
scroll to position [671, 0]
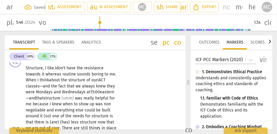
click at [41, 99] on span "that" at bounding box center [40, 97] width 8 height 5
click at [43, 98] on span "that" at bounding box center [40, 97] width 8 height 5
click at [62, 99] on span "structure" at bounding box center [52, 97] width 18 height 5
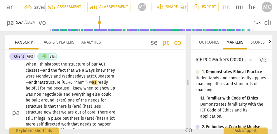
scroll to position [687, 0]
click at [53, 87] on span "because" at bounding box center [61, 87] width 17 height 5
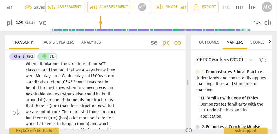
click at [53, 87] on span "me;" at bounding box center [49, 87] width 7 height 5
click at [100, 89] on span "was" at bounding box center [103, 87] width 8 height 5
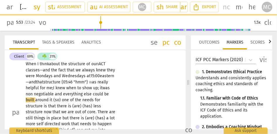
click at [34, 94] on span "negotiable" at bounding box center [44, 93] width 21 height 5
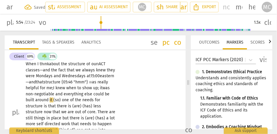
click at [64, 94] on span "everything" at bounding box center [74, 93] width 21 height 5
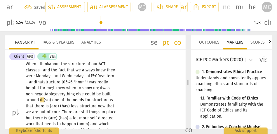
click at [67, 94] on span "everything" at bounding box center [65, 93] width 21 height 5
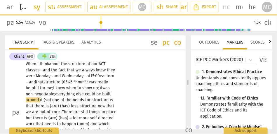
click at [52, 100] on span "one" at bounding box center [56, 99] width 8 height 5
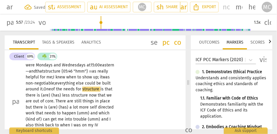
scroll to position [700, 0]
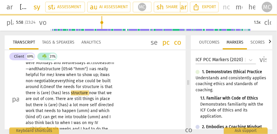
click at [100, 87] on span "structure" at bounding box center [91, 86] width 18 height 5
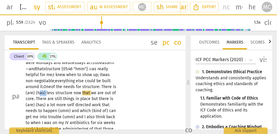
drag, startPoint x: 50, startPoint y: 92, endPoint x: 33, endPoint y: 92, distance: 16.9
click at [33, 92] on p "Structure, I like. I don't have the resistance towards it whereas routine sound…" at bounding box center [71, 96] width 91 height 120
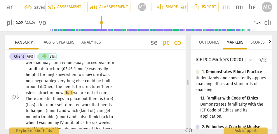
click at [35, 94] on span "less" at bounding box center [33, 92] width 9 height 5
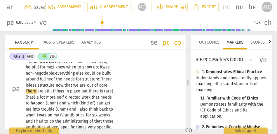
click at [102, 88] on p "Structure, I like. I don't have the resistance towards it whereas routine sound…" at bounding box center [71, 88] width 91 height 120
click at [30, 91] on span "There" at bounding box center [32, 90] width 12 height 5
click at [81, 92] on span "but" at bounding box center [84, 90] width 7 height 5
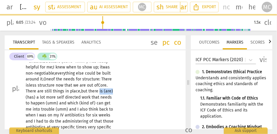
drag, startPoint x: 99, startPoint y: 91, endPoint x: 122, endPoint y: 91, distance: 23.0
click at [122, 91] on div "CL play_arrow pause 05:25 + Add competency keyboard_arrow_right Structure, I li…" at bounding box center [95, 83] width 181 height 134
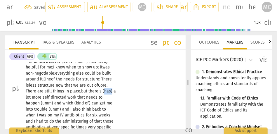
drag, startPoint x: 113, startPoint y: 90, endPoint x: 105, endPoint y: 90, distance: 8.2
click at [105, 90] on p "Structure, I like. I don't have the resistance towards it whereas routine sound…" at bounding box center [71, 88] width 91 height 120
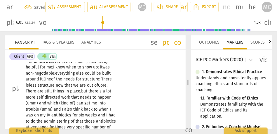
click at [97, 90] on span "there is" at bounding box center [94, 90] width 13 height 5
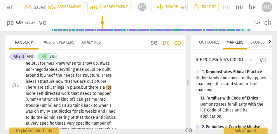
scroll to position [714, 0]
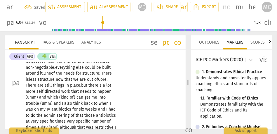
click at [47, 92] on span "directed" at bounding box center [53, 91] width 17 height 5
drag, startPoint x: 47, startPoint y: 98, endPoint x: 11, endPoint y: 97, distance: 35.9
click at [11, 97] on div "CL play_arrow pause 05:25 + Add competency keyboard_arrow_right Structure, I li…" at bounding box center [95, 77] width 181 height 134
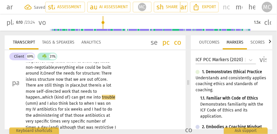
click at [64, 92] on span "work" at bounding box center [67, 91] width 10 height 5
click at [45, 97] on span "which" at bounding box center [48, 96] width 12 height 5
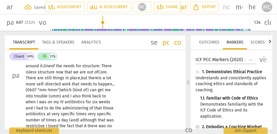
scroll to position [725, 0]
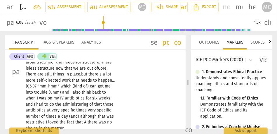
click at [91, 86] on span "can" at bounding box center [94, 85] width 8 height 5
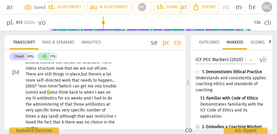
click at [103, 88] on span "trouble" at bounding box center [109, 85] width 13 height 5
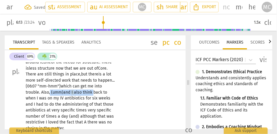
click at [95, 92] on span "back" at bounding box center [98, 92] width 10 height 5
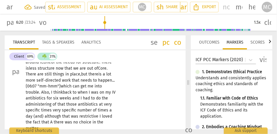
click at [83, 99] on span "I" at bounding box center [81, 97] width 2 height 5
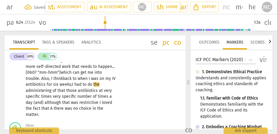
scroll to position [739, 0]
click at [76, 89] on span "those" at bounding box center [72, 89] width 12 height 5
click at [53, 96] on span "very" at bounding box center [57, 95] width 9 height 5
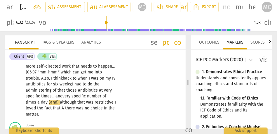
click at [72, 96] on span "specific" at bounding box center [78, 95] width 15 height 5
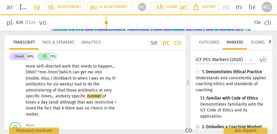
click at [63, 96] on span "very" at bounding box center [66, 95] width 9 height 5
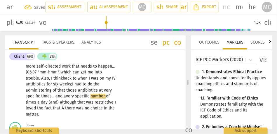
click at [75, 98] on p "Structure, I like. I don't have the resistance towards it whereas routine sound…" at bounding box center [71, 57] width 91 height 120
click at [69, 97] on span "very" at bounding box center [70, 95] width 9 height 5
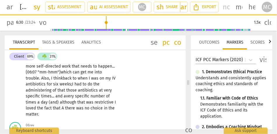
click at [60, 102] on span "although" at bounding box center [68, 101] width 17 height 5
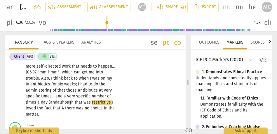
click at [58, 96] on span "and" at bounding box center [59, 95] width 8 height 5
click at [56, 102] on span "(andalthough" at bounding box center [62, 101] width 26 height 5
type input "394"
click at [103, 102] on span "I" at bounding box center [103, 101] width 2 height 5
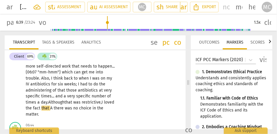
click at [54, 107] on span "A" at bounding box center [51, 107] width 3 height 5
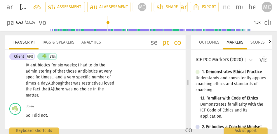
scroll to position [758, 0]
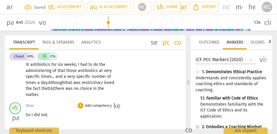
type input "406"
click at [27, 115] on span "So" at bounding box center [29, 114] width 6 height 5
type input "406"
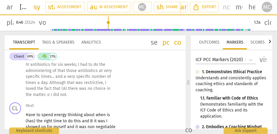
scroll to position [733, 0]
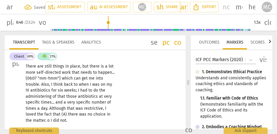
click at [45, 119] on span "." at bounding box center [46, 120] width 2 height 5
click at [75, 115] on span "there" at bounding box center [73, 113] width 11 height 5
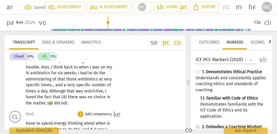
scroll to position [750, 0]
click at [27, 123] on span "Have" at bounding box center [31, 123] width 11 height 5
type input "406"
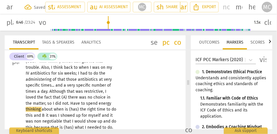
click at [70, 104] on span "Have" at bounding box center [75, 103] width 11 height 5
click at [62, 102] on span "not" at bounding box center [65, 103] width 6 height 5
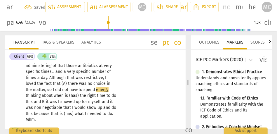
scroll to position [764, 0]
click at [53, 96] on span "about" at bounding box center [48, 94] width 12 height 5
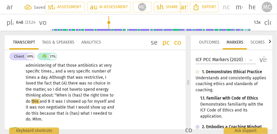
click at [83, 95] on span "the" at bounding box center [86, 94] width 7 height 5
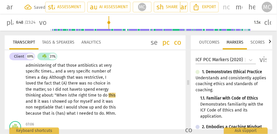
click at [80, 94] on span "right" at bounding box center [83, 94] width 10 height 5
click at [34, 100] on span "and" at bounding box center [30, 101] width 8 height 5
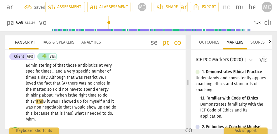
click at [43, 101] on span "and" at bounding box center [39, 101] width 7 height 5
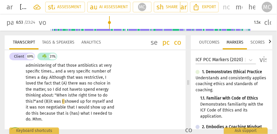
click at [64, 101] on span "I" at bounding box center [63, 101] width 2 height 5
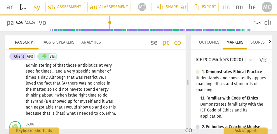
click at [101, 101] on span "and" at bounding box center [98, 101] width 8 height 5
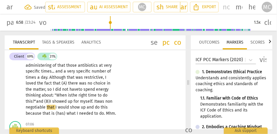
click at [105, 101] on span "was" at bounding box center [101, 101] width 8 height 5
click at [115, 103] on div "Structure , I like . I don't have the resistance towards it whereas routine sou…" at bounding box center [73, 44] width 94 height 143
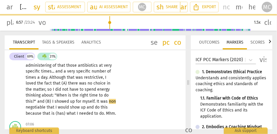
type input "418"
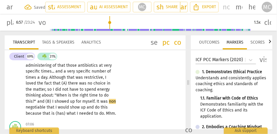
click at [113, 102] on span "non" at bounding box center [112, 101] width 7 height 5
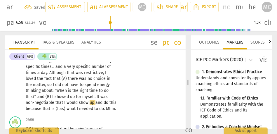
scroll to position [770, 0]
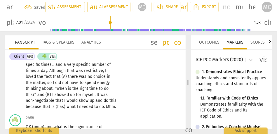
click at [43, 105] on span "because" at bounding box center [34, 106] width 17 height 5
click at [73, 106] on span "what" at bounding box center [71, 106] width 10 height 5
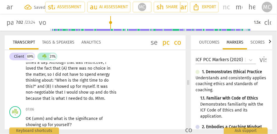
click at [77, 97] on span "needed" at bounding box center [75, 98] width 15 height 5
drag, startPoint x: 113, startPoint y: 99, endPoint x: 101, endPoint y: 99, distance: 12.0
click at [101, 99] on p "Structure , I like . I don't have the resistance towards it whereas routine sou…" at bounding box center [71, 29] width 91 height 143
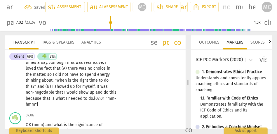
click at [137, 79] on div "CL play_arrow pause 05:25 + Add competency keyboard_arrow_right Structure , I l…" at bounding box center [95, 28] width 181 height 164
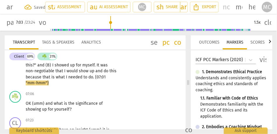
scroll to position [801, 0]
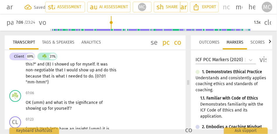
type input "427"
click at [36, 82] on span ""mm-hmm"}" at bounding box center [37, 81] width 23 height 5
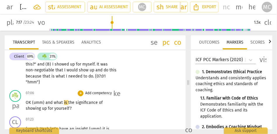
click at [54, 101] on span "what" at bounding box center [59, 102] width 10 height 5
click at [55, 102] on span "what" at bounding box center [59, 102] width 10 height 5
type input "438"
click at [54, 103] on span "what" at bounding box center [59, 102] width 10 height 5
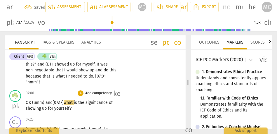
click at [33, 101] on span "(umm)" at bounding box center [38, 102] width 13 height 5
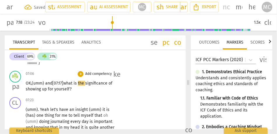
scroll to position [819, 0]
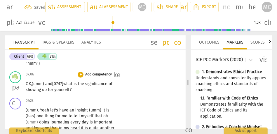
click at [101, 73] on p "Add competency" at bounding box center [99, 74] width 28 height 5
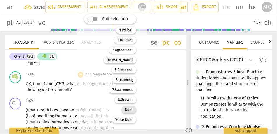
click at [133, 112] on div "Note" at bounding box center [129, 109] width 15 height 7
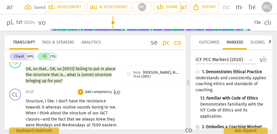
scroll to position [638, 0]
click at [94, 92] on p "Add competency" at bounding box center [99, 92] width 28 height 5
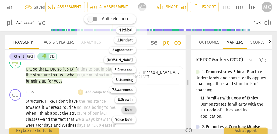
click at [127, 111] on b "Note" at bounding box center [129, 109] width 8 height 7
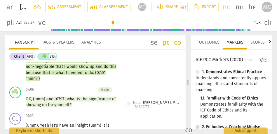
scroll to position [816, 0]
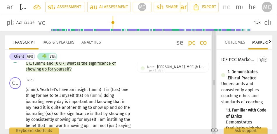
drag, startPoint x: 187, startPoint y: 80, endPoint x: 213, endPoint y: 79, distance: 25.7
click at [213, 79] on span at bounding box center [213, 82] width 3 height 103
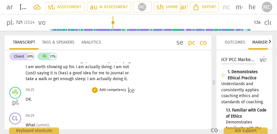
scroll to position [868, 0]
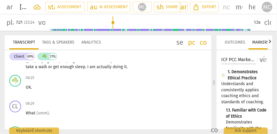
click at [81, 68] on span "sleep" at bounding box center [80, 66] width 10 height 5
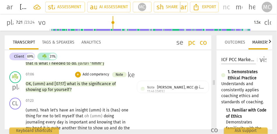
scroll to position [778, 0]
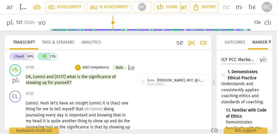
click at [64, 81] on span "yourself" at bounding box center [61, 82] width 15 height 5
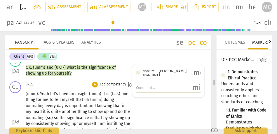
scroll to position [788, 0]
type input "449"
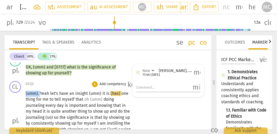
drag, startPoint x: 40, startPoint y: 93, endPoint x: 18, endPoint y: 93, distance: 21.9
click at [18, 93] on div "CL play_arrow pause 07:23 + Add competency keyboard_arrow_right (umm) . Yeah le…" at bounding box center [108, 115] width 206 height 74
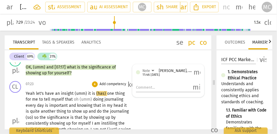
click at [36, 92] on span "let's" at bounding box center [40, 93] width 9 height 5
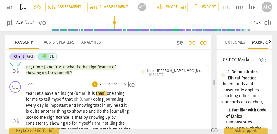
click at [37, 94] on span "let's" at bounding box center [40, 93] width 9 height 5
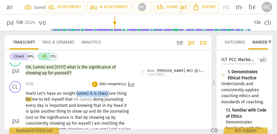
drag, startPoint x: 107, startPoint y: 94, endPoint x: 75, endPoint y: 93, distance: 32.4
click at [75, 93] on p "Yeah! L et's have an insight (umm) it is (has) one thing for me to tell myself …" at bounding box center [78, 120] width 105 height 60
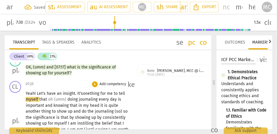
click at [85, 94] on span "one" at bounding box center [86, 93] width 7 height 5
drag, startPoint x: 66, startPoint y: 99, endPoint x: 48, endPoint y: 99, distance: 18.4
click at [48, 99] on p "Yeah! L et's have an insight. It's one thing for me to tell myself that oh (umm…" at bounding box center [78, 120] width 105 height 60
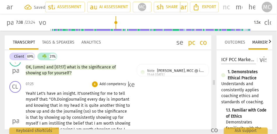
click at [111, 101] on span "important" at bounding box center [120, 99] width 18 height 5
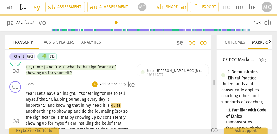
click at [59, 106] on span "knowing" at bounding box center [64, 105] width 16 height 5
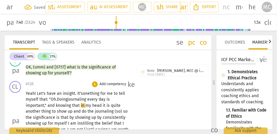
click at [102, 106] on span "head" at bounding box center [97, 105] width 10 height 5
click at [102, 106] on span "head..." at bounding box center [98, 105] width 12 height 5
click at [106, 106] on span "it" at bounding box center [106, 105] width 4 height 5
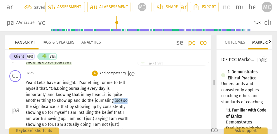
drag, startPoint x: 114, startPoint y: 99, endPoint x: 138, endPoint y: 100, distance: 23.9
click at [138, 100] on div "CL play_arrow pause 07:25 + Add competency keyboard_arrow_right Yeah! L et's ha…" at bounding box center [108, 105] width 206 height 74
click at [124, 100] on span "the" at bounding box center [124, 100] width 6 height 5
click at [62, 106] on span "by" at bounding box center [65, 106] width 6 height 5
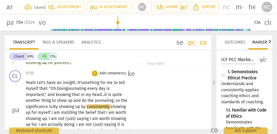
click at [64, 107] on span "showing" at bounding box center [67, 106] width 16 height 5
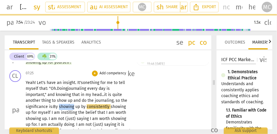
click at [64, 107] on span "showing" at bounding box center [67, 106] width 16 height 5
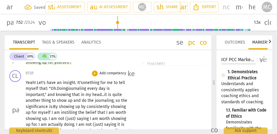
click at [88, 105] on span "consistently" at bounding box center [99, 106] width 24 height 5
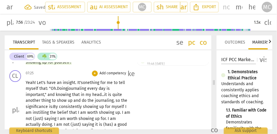
click at [84, 105] on span "showing" at bounding box center [91, 106] width 16 height 5
click at [125, 108] on span "I" at bounding box center [125, 106] width 1 height 5
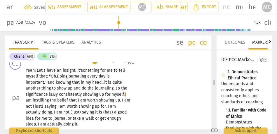
scroll to position [817, 0]
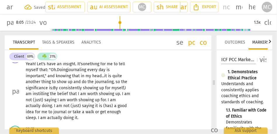
click at [45, 99] on span "saying" at bounding box center [50, 99] width 13 height 5
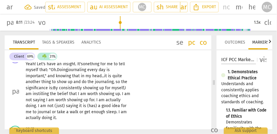
click at [106, 92] on span "showing" at bounding box center [107, 93] width 16 height 5
click at [126, 94] on span "am" at bounding box center [127, 93] width 6 height 5
click at [102, 93] on span "showing" at bounding box center [107, 93] width 16 height 5
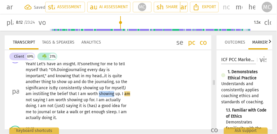
click at [102, 93] on span "showing" at bounding box center [107, 93] width 16 height 5
click at [122, 94] on span "I" at bounding box center [123, 93] width 2 height 5
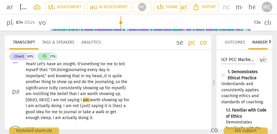
click at [53, 99] on span "am" at bounding box center [56, 99] width 7 height 5
click at [79, 100] on span "saying" at bounding box center [73, 99] width 13 height 5
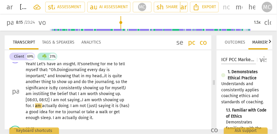
click at [80, 100] on span "saying..." at bounding box center [74, 99] width 15 height 5
click at [96, 100] on span "worth" at bounding box center [97, 99] width 12 height 5
click at [34, 106] on span "I" at bounding box center [34, 105] width 2 height 5
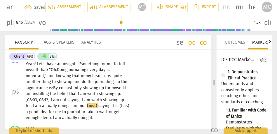
click at [70, 105] on span "I" at bounding box center [71, 105] width 2 height 5
click at [100, 107] on span "saying" at bounding box center [105, 105] width 13 height 5
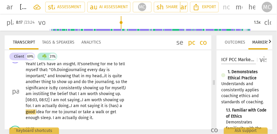
click at [97, 105] on span "saying" at bounding box center [93, 105] width 13 height 5
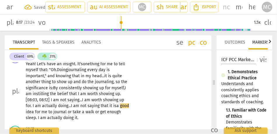
click at [133, 104] on div "Yeah! L et's have an insight. It's one thing for me to tell myself that: "Oh. D…" at bounding box center [80, 91] width 108 height 60
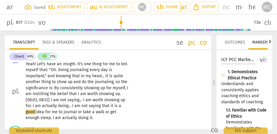
click at [87, 105] on span "not" at bounding box center [84, 105] width 7 height 5
click at [82, 113] on span "or" at bounding box center [80, 111] width 5 height 5
type input "501"
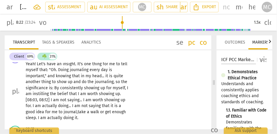
click at [100, 111] on span "walk" at bounding box center [95, 111] width 10 height 5
click at [102, 110] on span "or" at bounding box center [102, 111] width 5 height 5
click at [38, 118] on span "I" at bounding box center [39, 117] width 2 height 5
click at [147, 95] on div "CL play_arrow pause 07:25 + Add competency keyboard_arrow_right Yeah ! Let's ha…" at bounding box center [108, 86] width 206 height 74
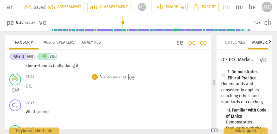
scroll to position [871, 0]
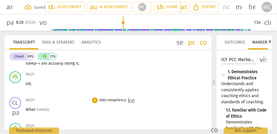
click at [28, 109] on span "What" at bounding box center [31, 109] width 11 height 5
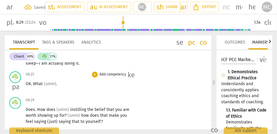
click at [34, 84] on span "What" at bounding box center [38, 83] width 11 height 5
type input "510"
click at [72, 84] on span "What" at bounding box center [77, 83] width 10 height 5
click at [34, 84] on span "OK. [GEOGRAPHIC_DATA])" at bounding box center [49, 83] width 46 height 5
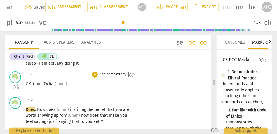
click at [52, 85] on span "What" at bounding box center [50, 83] width 10 height 5
drag, startPoint x: 72, startPoint y: 84, endPoint x: 59, endPoint y: 86, distance: 13.0
click at [59, 86] on p "OK. (umm) What (umm) ." at bounding box center [78, 84] width 105 height 6
type input "510"
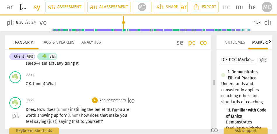
click at [26, 109] on span "Does" at bounding box center [30, 109] width 9 height 5
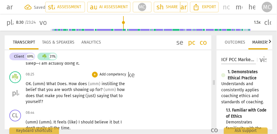
click at [58, 82] on span "Does" at bounding box center [61, 83] width 9 height 5
click at [51, 81] on span "What" at bounding box center [51, 83] width 11 height 5
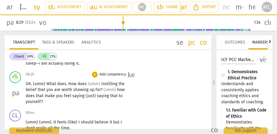
click at [67, 83] on span "." at bounding box center [67, 83] width 2 height 5
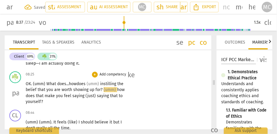
click at [103, 90] on span "?" at bounding box center [102, 89] width 3 height 5
click at [85, 96] on span "(just)" at bounding box center [90, 95] width 11 height 5
click at [110, 73] on p "Add competency" at bounding box center [113, 74] width 28 height 5
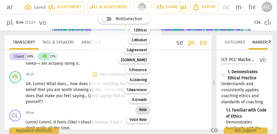
click at [144, 109] on b "Note" at bounding box center [143, 109] width 8 height 7
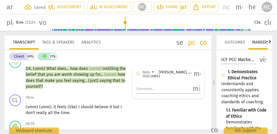
scroll to position [893, 0]
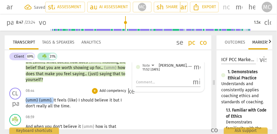
drag, startPoint x: 53, startPoint y: 99, endPoint x: 15, endPoint y: 99, distance: 37.6
click at [15, 99] on div "CL play_arrow pause 08:44 + Add competency keyboard_arrow_right (umm) (umm) . I…" at bounding box center [108, 98] width 206 height 26
type input "528"
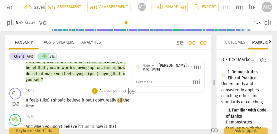
click at [49, 98] on span "(like)" at bounding box center [45, 99] width 11 height 5
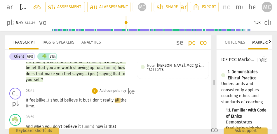
click at [63, 101] on span "should" at bounding box center [57, 99] width 14 height 5
click at [84, 100] on span "but" at bounding box center [86, 99] width 7 height 5
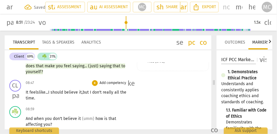
scroll to position [906, 0]
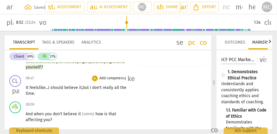
click at [29, 93] on span "time" at bounding box center [30, 93] width 8 height 5
click at [32, 95] on span "time" at bounding box center [30, 93] width 8 height 5
click at [119, 88] on span "all" at bounding box center [117, 87] width 6 height 5
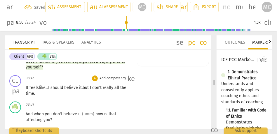
click at [31, 93] on span "time" at bounding box center [30, 93] width 8 height 5
click at [27, 92] on span "time. [08:51 E" at bounding box center [38, 93] width 24 height 5
click at [47, 94] on span "time. [08:51 E" at bounding box center [38, 93] width 24 height 5
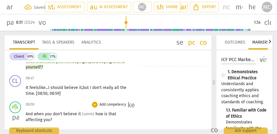
click at [26, 114] on span "And" at bounding box center [30, 113] width 8 height 5
type input "533"
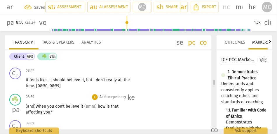
scroll to position [914, 0]
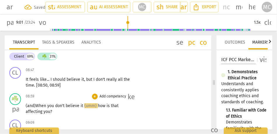
click at [85, 106] on span "(umm)" at bounding box center [90, 105] width 13 height 5
click at [100, 106] on span "how" at bounding box center [101, 105] width 9 height 5
click at [111, 95] on p "Add competency" at bounding box center [113, 96] width 28 height 5
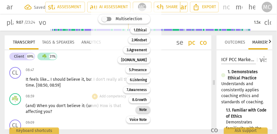
click at [140, 109] on b "Note" at bounding box center [143, 109] width 8 height 7
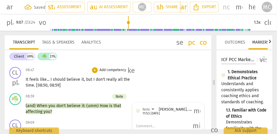
click at [117, 69] on p "Add competency" at bounding box center [113, 69] width 28 height 5
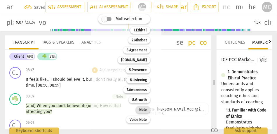
click at [142, 110] on b "Note" at bounding box center [143, 109] width 8 height 7
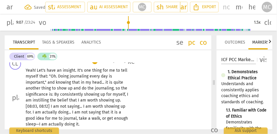
scroll to position [809, 0]
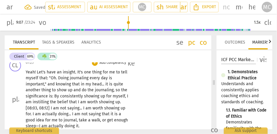
click at [106, 62] on p "Add competency" at bounding box center [113, 62] width 28 height 5
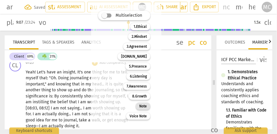
click at [143, 106] on b "Note" at bounding box center [143, 105] width 8 height 7
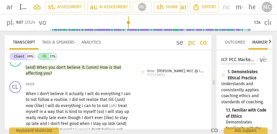
scroll to position [952, 0]
click at [46, 72] on span "you" at bounding box center [46, 72] width 7 height 5
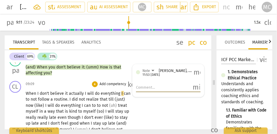
click at [31, 93] on span "When" at bounding box center [32, 93] width 12 height 5
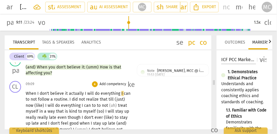
click at [31, 93] on span "When" at bounding box center [32, 93] width 12 height 5
type input "550"
click at [69, 92] on span "actually" at bounding box center [77, 93] width 16 height 5
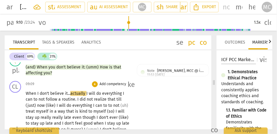
click at [86, 93] on span "actually" at bounding box center [78, 93] width 16 height 5
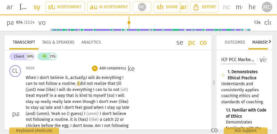
scroll to position [973, 0]
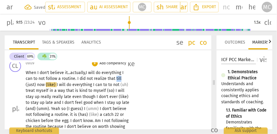
drag, startPoint x: 115, startPoint y: 79, endPoint x: 129, endPoint y: 79, distance: 14.3
click at [129, 79] on p "When I don't believe it... actually, I will do everything I can to not follow a…" at bounding box center [78, 109] width 105 height 78
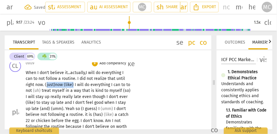
drag, startPoint x: 75, startPoint y: 84, endPoint x: 48, endPoint y: 83, distance: 27.7
click at [48, 83] on p "When I don't believe it... actually, I will do everything I can to not follow a…" at bounding box center [78, 112] width 105 height 84
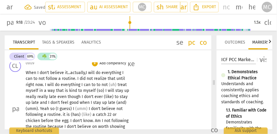
click at [172, 105] on div "CL play_arrow pause 09:09 + Add competency keyboard_arrow_right When I don't be…" at bounding box center [108, 104] width 206 height 92
click at [79, 85] on span "everything" at bounding box center [71, 84] width 21 height 5
type input "562"
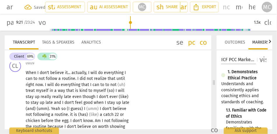
click at [104, 84] on span "to" at bounding box center [102, 84] width 5 height 5
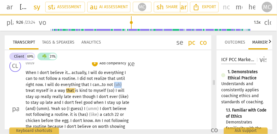
drag, startPoint x: 115, startPoint y: 83, endPoint x: 141, endPoint y: 83, distance: 25.7
click at [141, 83] on div "CL play_arrow pause 09:09 + Add competency keyboard_arrow_right When I don't be…" at bounding box center [108, 104] width 206 height 92
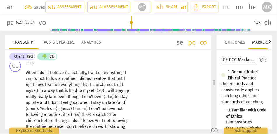
click at [117, 80] on span "until" at bounding box center [120, 78] width 8 height 5
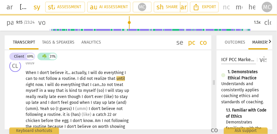
click at [118, 83] on span "treat" at bounding box center [118, 84] width 9 height 5
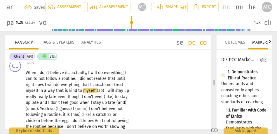
click at [105, 90] on span "I" at bounding box center [106, 90] width 2 height 5
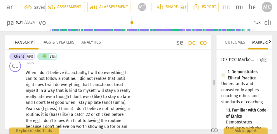
click at [37, 94] on span "really" at bounding box center [32, 96] width 12 height 5
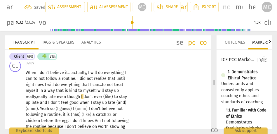
click at [58, 97] on span "even" at bounding box center [62, 96] width 10 height 5
click at [117, 98] on span "to" at bounding box center [117, 96] width 5 height 5
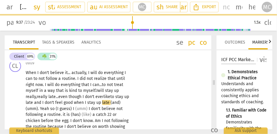
click at [45, 102] on span "I" at bounding box center [43, 102] width 2 height 5
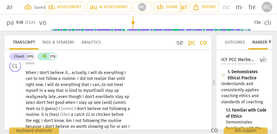
click at [47, 101] on span "don't" at bounding box center [41, 102] width 10 height 5
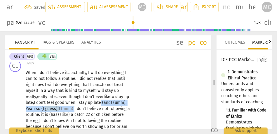
drag, startPoint x: 87, startPoint y: 108, endPoint x: 106, endPoint y: 101, distance: 20.5
click at [106, 101] on p "When I don't believe it . . . actually , I will do everything I can to not foll…" at bounding box center [78, 109] width 105 height 78
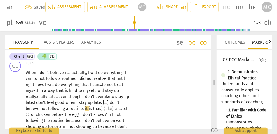
click at [40, 108] on span "believe" at bounding box center [33, 108] width 15 height 5
click at [58, 110] on span "following" at bounding box center [58, 108] width 18 height 5
drag, startPoint x: 115, startPoint y: 108, endPoint x: 85, endPoint y: 108, distance: 30.3
click at [85, 108] on p "When I don't believe it . . . actually , I will do everything I can to not foll…" at bounding box center [78, 109] width 105 height 78
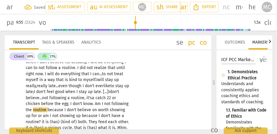
scroll to position [1000, 0]
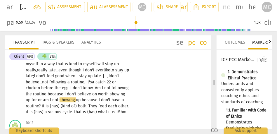
click at [38, 99] on span "or" at bounding box center [40, 99] width 5 height 5
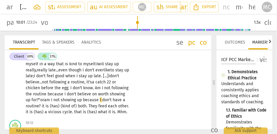
click at [39, 101] on span "for?"" at bounding box center [35, 99] width 9 height 5
click at [56, 97] on p "When I don't believe it . . . actually , I will do everything I can to not foll…" at bounding box center [78, 79] width 105 height 72
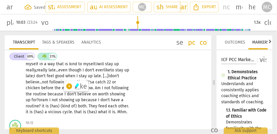
click at [52, 101] on span "I" at bounding box center [50, 99] width 2 height 5
click at [41, 107] on span "?" at bounding box center [40, 105] width 3 height 5
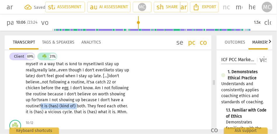
drag, startPoint x: 77, startPoint y: 104, endPoint x: 42, endPoint y: 104, distance: 35.3
click at [42, 104] on p "When I don't believe it . . . actually , I will do everything I can to not foll…" at bounding box center [78, 79] width 105 height 72
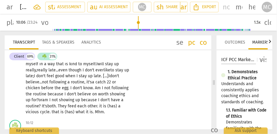
click at [53, 106] on span "both" at bounding box center [51, 105] width 8 height 5
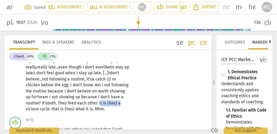
drag, startPoint x: 100, startPoint y: 103, endPoint x: 129, endPoint y: 103, distance: 28.9
click at [129, 103] on p "When I don't believe it . . . actually , I will do everything I can to not foll…" at bounding box center [78, 76] width 105 height 72
click at [85, 103] on span "each" at bounding box center [82, 102] width 10 height 5
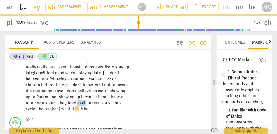
click at [85, 103] on span "each" at bounding box center [82, 102] width 10 height 5
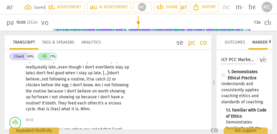
scroll to position [1012, 0]
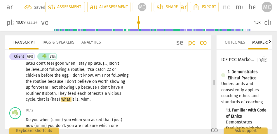
click at [119, 93] on span "vicious" at bounding box center [114, 93] width 13 height 5
click at [122, 94] on p "When I don't believe it . . . actually , I will do everything I can to not foll…" at bounding box center [78, 67] width 105 height 72
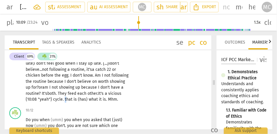
click at [65, 99] on span "that" at bounding box center [69, 99] width 9 height 5
click at [66, 100] on span "hat" at bounding box center [68, 99] width 7 height 5
click at [88, 99] on span "what" at bounding box center [93, 99] width 10 height 5
click at [71, 99] on span "hat" at bounding box center [68, 99] width 7 height 5
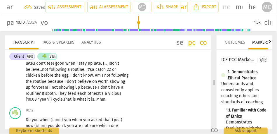
click at [71, 99] on span "hat" at bounding box center [68, 99] width 7 height 5
click at [76, 98] on span "is" at bounding box center [75, 99] width 4 height 5
drag, startPoint x: 96, startPoint y: 99, endPoint x: 122, endPoint y: 99, distance: 26.0
click at [122, 99] on p "When I don't believe it . . . actually , I will do everything I can to not foll…" at bounding box center [78, 67] width 105 height 72
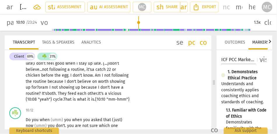
click at [156, 92] on div "CL play_arrow pause 09:09 + Add competency keyboard_arrow_right When I don't be…" at bounding box center [108, 62] width 206 height 86
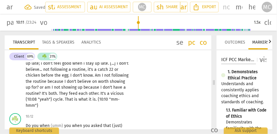
scroll to position [966, 0]
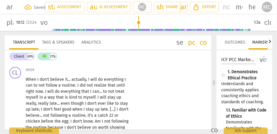
click at [105, 69] on p "Add competency" at bounding box center [113, 69] width 28 height 5
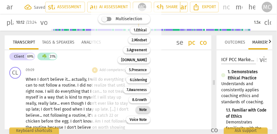
click at [142, 111] on b "Note" at bounding box center [143, 109] width 8 height 7
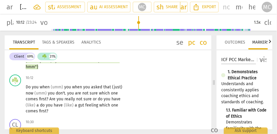
scroll to position [1058, 0]
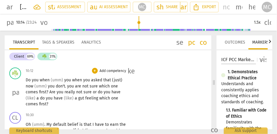
click at [39, 79] on span "you" at bounding box center [36, 79] width 8 height 5
type input "616"
click at [43, 81] on span "you... (umm)" at bounding box center [43, 79] width 23 height 5
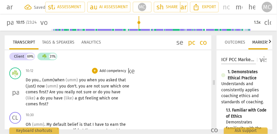
click at [79, 80] on span "(umm)" at bounding box center [72, 79] width 13 height 5
click at [75, 80] on span "when" at bounding box center [78, 79] width 11 height 5
click at [81, 82] on span "when" at bounding box center [80, 79] width 11 height 5
click at [35, 85] on span "(umm)" at bounding box center [40, 85] width 13 height 5
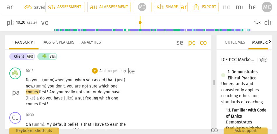
click at [70, 87] on span "you" at bounding box center [71, 85] width 8 height 5
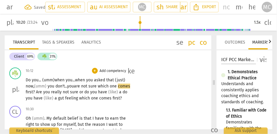
click at [73, 86] on span "you" at bounding box center [70, 85] width 7 height 5
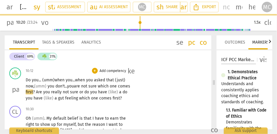
click at [43, 92] on span "Are" at bounding box center [39, 91] width 7 height 5
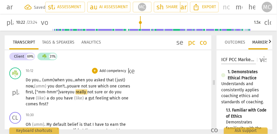
click at [32, 80] on span "you... (umm)" at bounding box center [43, 79] width 23 height 5
click at [62, 91] on span "first, ["mm-hmm"]v" at bounding box center [44, 91] width 36 height 5
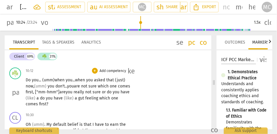
click at [84, 94] on p "Do you... (umm) when you... when you asked that (just) now, (umm) you don't... …" at bounding box center [78, 92] width 105 height 30
click at [66, 93] on span "are" at bounding box center [62, 91] width 6 height 5
click at [85, 91] on span "really" at bounding box center [79, 91] width 12 height 5
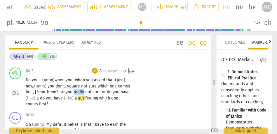
click at [85, 91] on span "really" at bounding box center [79, 91] width 12 height 5
click at [73, 90] on span "you" at bounding box center [70, 91] width 8 height 5
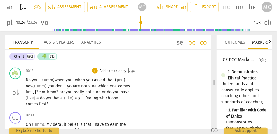
click at [36, 98] on span "(like)" at bounding box center [31, 97] width 11 height 5
click at [48, 98] on span "(like)" at bounding box center [42, 97] width 11 height 5
click at [57, 99] on span "do" at bounding box center [55, 97] width 6 height 5
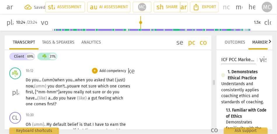
click at [46, 97] on span "(like)" at bounding box center [42, 97] width 11 height 5
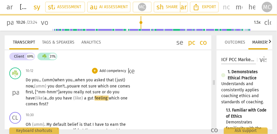
scroll to position [1069, 0]
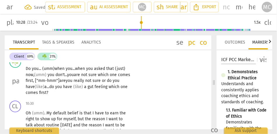
click at [108, 86] on span "feeling" at bounding box center [101, 86] width 14 height 5
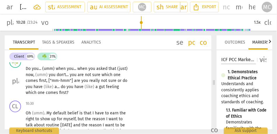
scroll to position [1048, 0]
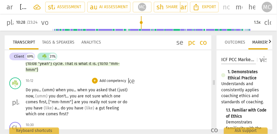
click at [115, 77] on div "☘️ play_arrow pause 10:12 + Add competency keyboard_arrow_right Do you . . . (u…" at bounding box center [108, 97] width 206 height 44
click at [115, 79] on p "Add competency" at bounding box center [113, 80] width 28 height 5
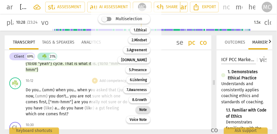
click at [146, 111] on div "Note" at bounding box center [143, 109] width 15 height 7
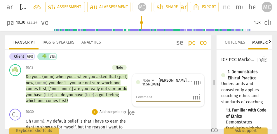
scroll to position [1058, 0]
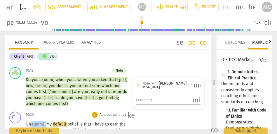
drag, startPoint x: 46, startPoint y: 125, endPoint x: 31, endPoint y: 124, distance: 15.8
type input "634"
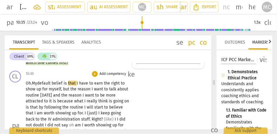
scroll to position [1102, 0]
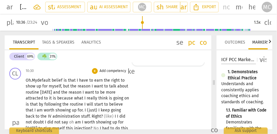
click at [65, 79] on span "is" at bounding box center [66, 80] width 4 height 5
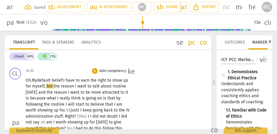
scroll to position [1112, 0]
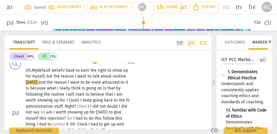
click at [54, 74] on span "but" at bounding box center [49, 75] width 7 height 5
click at [38, 82] on span "[DATE]" at bounding box center [32, 82] width 13 height 5
click at [127, 85] on span "it" at bounding box center [128, 82] width 3 height 5
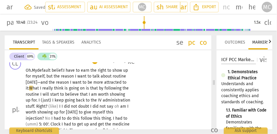
click at [61, 76] on span "the" at bounding box center [57, 75] width 7 height 5
click at [90, 89] on span "is" at bounding box center [88, 87] width 4 height 5
click at [132, 94] on div "Oh. My default belief: I have to earn the right to show up for myself , but the…" at bounding box center [80, 109] width 108 height 84
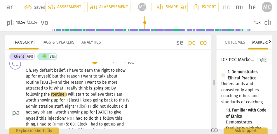
click at [108, 81] on span "more" at bounding box center [113, 82] width 10 height 5
click at [54, 89] on span "What" at bounding box center [59, 87] width 11 height 5
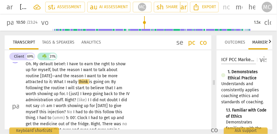
scroll to position [1119, 0]
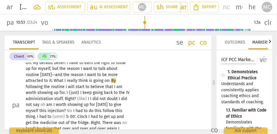
click at [66, 87] on span "I" at bounding box center [67, 86] width 2 height 5
type input "654"
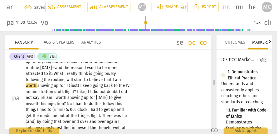
click at [83, 85] on span "keep" at bounding box center [88, 85] width 10 height 5
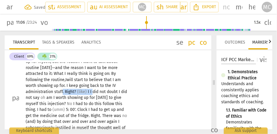
drag, startPoint x: 91, startPoint y: 91, endPoint x: 62, endPoint y: 90, distance: 29.5
click at [62, 90] on p "Oh . My default belief : I have to earn the right to show up for myself , but t…" at bounding box center [78, 98] width 105 height 90
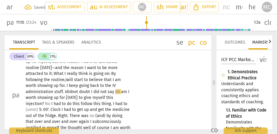
click at [56, 92] on span "stuff. I" at bounding box center [60, 91] width 12 height 5
click at [91, 90] on span "doubt" at bounding box center [85, 91] width 12 height 5
click at [45, 92] on span "administration" at bounding box center [40, 91] width 29 height 5
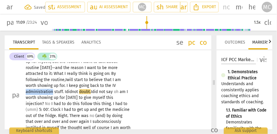
click at [45, 92] on span "administration" at bounding box center [40, 91] width 29 height 5
click at [65, 91] on span "stuff. I" at bounding box center [60, 91] width 12 height 5
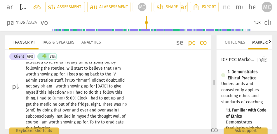
scroll to position [1138, 0]
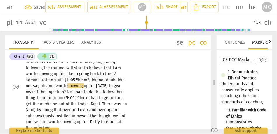
click at [46, 86] on span "am" at bounding box center [49, 85] width 7 height 5
click at [67, 92] on span "No" at bounding box center [70, 91] width 6 height 5
click at [73, 91] on span "I" at bounding box center [74, 91] width 2 height 5
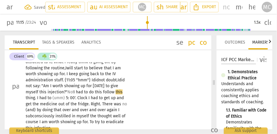
click at [84, 92] on span "to" at bounding box center [86, 91] width 5 height 5
click at [95, 92] on span "this" at bounding box center [99, 91] width 8 height 5
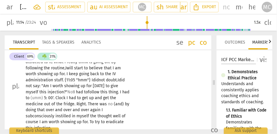
click at [73, 92] on span "I" at bounding box center [74, 91] width 2 height 5
click at [73, 93] on span "I" at bounding box center [74, 91] width 2 height 5
click at [123, 94] on p "Oh . My default belief : I have to earn the right to show up for myself , but t…" at bounding box center [78, 86] width 105 height 90
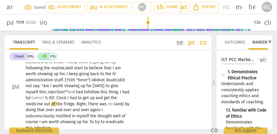
click at [122, 91] on span "had" at bounding box center [125, 91] width 7 height 5
click at [125, 93] on p "Oh . My default belief : I have to earn the right to show up for myself , but t…" at bounding box center [78, 86] width 105 height 90
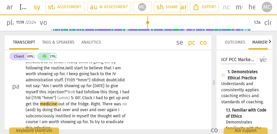
click at [57, 95] on span "to! {11:16 "hmm"}" at bounding box center [42, 97] width 32 height 5
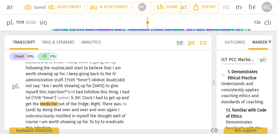
click at [57, 95] on span "to! {11:16 "hmm"}" at bounding box center [42, 97] width 32 height 5
drag, startPoint x: 77, startPoint y: 98, endPoint x: 60, endPoint y: 98, distance: 16.9
click at [60, 98] on p "Oh . My default belief : I have to earn the right to show up for myself , but t…" at bounding box center [78, 86] width 105 height 90
click at [70, 101] on p "Oh . My default belief : I have to earn the right to show up for myself , but t…" at bounding box center [78, 86] width 105 height 90
drag, startPoint x: 76, startPoint y: 98, endPoint x: 51, endPoint y: 98, distance: 24.8
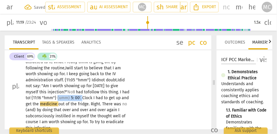
click at [51, 98] on p "Oh . My default belief : I have to earn the right to show up for myself , but t…" at bounding box center [78, 86] width 105 height 90
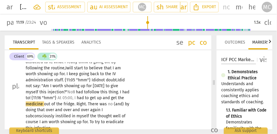
click at [77, 98] on span "had" at bounding box center [81, 97] width 8 height 5
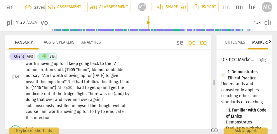
click at [90, 85] on span "get" at bounding box center [93, 87] width 7 height 5
click at [88, 93] on span "There" at bounding box center [94, 93] width 12 height 5
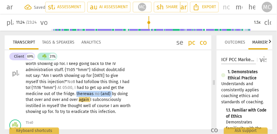
drag, startPoint x: 111, startPoint y: 93, endPoint x: 76, endPoint y: 94, distance: 35.3
click at [76, 94] on p "Oh . My default belief : I have to earn the right to show up for myself , but t…" at bounding box center [78, 73] width 105 height 84
click at [79, 94] on span ". There was no... and" at bounding box center [92, 93] width 36 height 5
click at [87, 99] on span "again" at bounding box center [84, 99] width 11 height 5
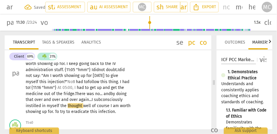
click at [81, 105] on span "thought" at bounding box center [75, 105] width 15 height 5
click at [95, 106] on span "of" at bounding box center [97, 105] width 5 height 5
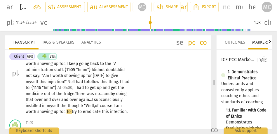
click at [114, 106] on span "I" at bounding box center [114, 105] width 2 height 5
click at [113, 106] on span "course," at bounding box center [106, 105] width 13 height 5
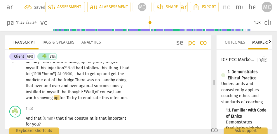
click at [68, 98] on span "To" at bounding box center [68, 97] width 5 height 5
click at [116, 99] on span "infection" at bounding box center [116, 97] width 17 height 5
type input "698"
click at [133, 99] on div "10:30 + Add competency keyboard_arrow_right Oh . My default belief : I have to …" at bounding box center [80, 54] width 108 height 93
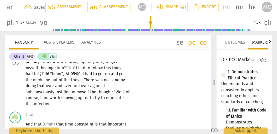
click at [126, 99] on p "Oh . My default belief : I have to earn the right to show up for myself , but t…" at bounding box center [78, 62] width 105 height 90
click at [147, 91] on div "CL play_arrow pause 10:30 + Add competency keyboard_arrow_right Oh . My default…" at bounding box center [108, 57] width 206 height 104
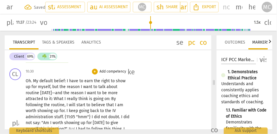
scroll to position [1101, 0]
click at [113, 72] on p "Add competency" at bounding box center [113, 71] width 28 height 5
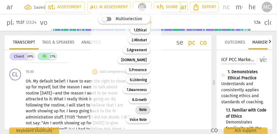
click at [139, 107] on b "Note" at bounding box center [143, 109] width 8 height 7
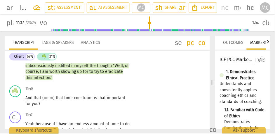
scroll to position [1191, 0]
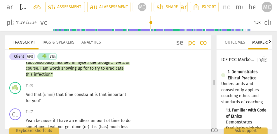
click at [50, 72] on span "infection" at bounding box center [42, 74] width 17 height 5
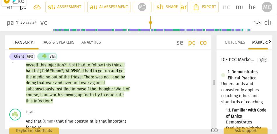
scroll to position [1169, 0]
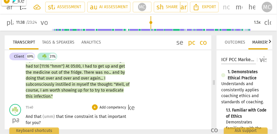
type input "698"
click at [50, 94] on span "infection" at bounding box center [42, 96] width 17 height 5
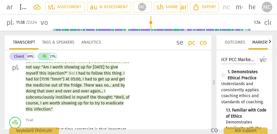
click at [50, 106] on span "infection" at bounding box center [42, 108] width 17 height 5
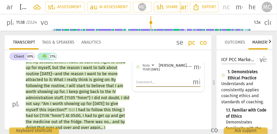
scroll to position [1147, 0]
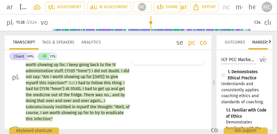
click at [50, 116] on span "infection" at bounding box center [42, 118] width 17 height 5
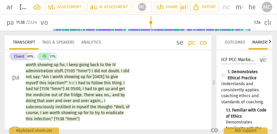
click at [80, 116] on span "infection." {11:38 "hmm"}" at bounding box center [57, 118] width 46 height 5
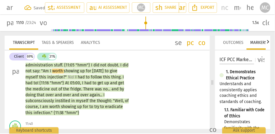
scroll to position [1159, 0]
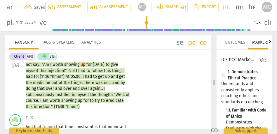
click at [50, 104] on span "infection" at bounding box center [42, 106] width 17 height 5
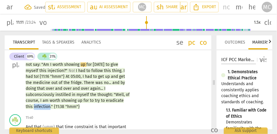
click at [50, 104] on span "infection" at bounding box center [42, 106] width 17 height 5
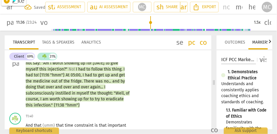
scroll to position [1165, 0]
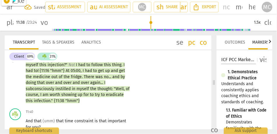
type input "698"
drag, startPoint x: 36, startPoint y: 101, endPoint x: 33, endPoint y: 101, distance: 3.5
click at [54, 101] on span "{11:38" at bounding box center [59, 100] width 11 height 5
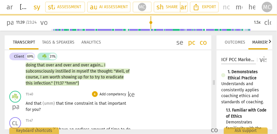
click at [26, 104] on span "And" at bounding box center [30, 103] width 8 height 5
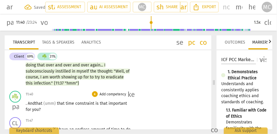
type input "701"
click at [35, 104] on span "that" at bounding box center [38, 103] width 9 height 5
click at [38, 104] on span "(and) T" at bounding box center [32, 103] width 13 height 5
click at [46, 103] on span "(umm)" at bounding box center [52, 103] width 13 height 5
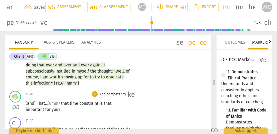
click at [99, 104] on span "constraint" at bounding box center [89, 103] width 20 height 5
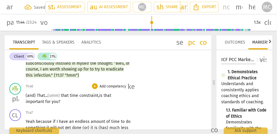
scroll to position [1198, 0]
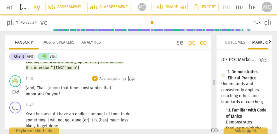
click at [111, 80] on p "Add competency" at bounding box center [113, 78] width 28 height 5
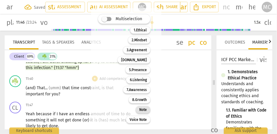
click at [146, 111] on b "Note" at bounding box center [143, 109] width 8 height 7
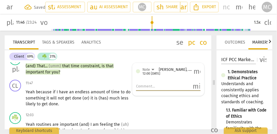
scroll to position [1220, 0]
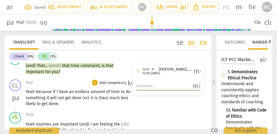
click at [36, 91] on span "because" at bounding box center [44, 91] width 17 height 5
type input "708"
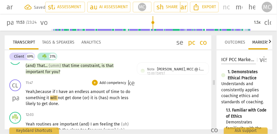
click at [46, 97] on span "something" at bounding box center [36, 97] width 21 height 5
click at [50, 97] on span "it" at bounding box center [48, 97] width 4 height 5
click at [84, 98] on span "(or)" at bounding box center [86, 97] width 8 height 5
click at [72, 97] on span "get" at bounding box center [68, 97] width 7 height 5
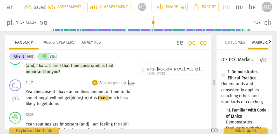
click at [72, 97] on span "get" at bounding box center [68, 97] width 7 height 5
click at [82, 97] on span "done," at bounding box center [77, 97] width 10 height 5
click at [97, 98] on span "done, {11:55 "hmm"}" at bounding box center [90, 97] width 37 height 5
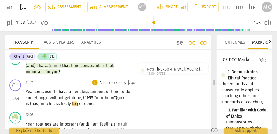
click at [125, 98] on span "(or)" at bounding box center [121, 97] width 8 height 5
click at [126, 98] on span "it" at bounding box center [124, 97] width 4 height 5
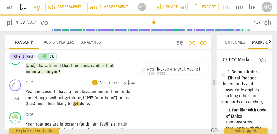
click at [40, 103] on span "much" at bounding box center [41, 103] width 11 height 5
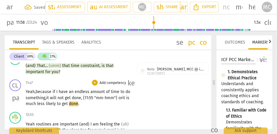
scroll to position [1230, 0]
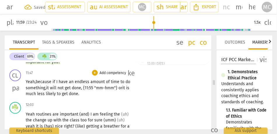
click at [114, 73] on p "Add competency" at bounding box center [113, 72] width 28 height 5
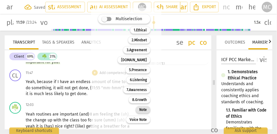
click at [142, 108] on b "Note" at bounding box center [143, 109] width 8 height 7
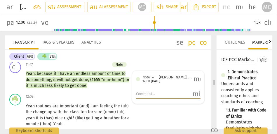
scroll to position [1235, 0]
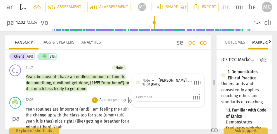
click at [36, 108] on span "routines" at bounding box center [44, 109] width 17 height 5
type input "723"
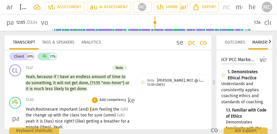
click at [79, 109] on span "important" at bounding box center [69, 109] width 20 height 5
click at [90, 108] on span "I" at bounding box center [89, 109] width 2 height 5
click at [85, 108] on span "and" at bounding box center [81, 109] width 7 height 5
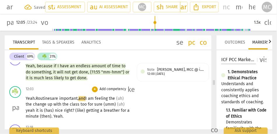
scroll to position [1251, 0]
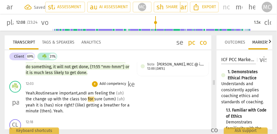
click at [79, 98] on span "class" at bounding box center [75, 99] width 11 height 5
click at [88, 97] on span "for" at bounding box center [90, 99] width 6 height 5
click at [95, 97] on span "sure" at bounding box center [98, 99] width 9 height 5
click at [104, 99] on span "(umm)" at bounding box center [109, 99] width 13 height 5
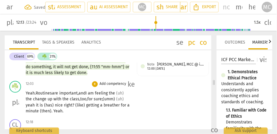
click at [27, 105] on span "yeah" at bounding box center [31, 105] width 10 height 5
click at [35, 105] on span "yeah" at bounding box center [31, 105] width 10 height 5
click at [53, 103] on span "(has)" at bounding box center [48, 105] width 11 height 5
click at [53, 105] on span "right" at bounding box center [56, 105] width 8 height 5
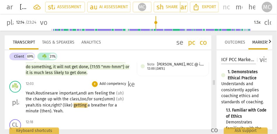
click at [73, 103] on span "(like)" at bounding box center [68, 105] width 11 height 5
click at [72, 101] on span "class," at bounding box center [75, 99] width 10 height 5
click at [79, 107] on span "getting" at bounding box center [80, 105] width 14 height 5
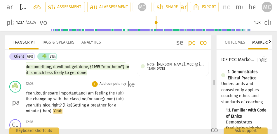
click at [97, 106] on span "breather" at bounding box center [98, 105] width 17 height 5
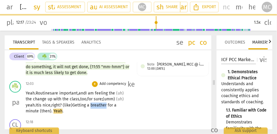
click at [97, 106] on span "breather" at bounding box center [98, 105] width 17 height 5
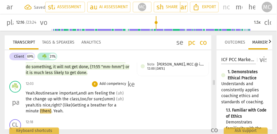
click at [54, 112] on span "Yeah" at bounding box center [57, 110] width 9 height 5
click at [108, 87] on div "+ Add competency" at bounding box center [109, 84] width 35 height 6
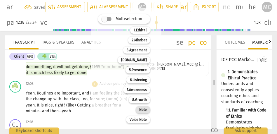
click at [142, 110] on b "Note" at bounding box center [143, 109] width 8 height 7
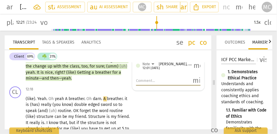
scroll to position [1283, 0]
click at [63, 79] on span "then—yeah" at bounding box center [60, 78] width 21 height 5
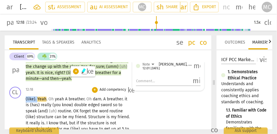
drag, startPoint x: 37, startPoint y: 100, endPoint x: 19, endPoint y: 100, distance: 18.4
click at [19, 100] on div "CL play_arrow pause 12:18 + Add competency keyboard_arrow_right (like) . Yeah .…" at bounding box center [108, 130] width 206 height 92
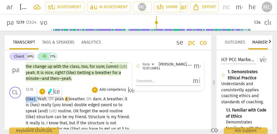
type input "740"
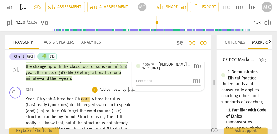
click at [36, 98] on span "." at bounding box center [36, 99] width 2 height 5
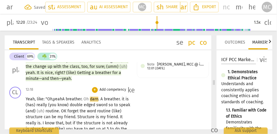
click at [65, 99] on span "A" at bounding box center [63, 99] width 3 height 5
click at [36, 99] on span "Yeah, like: "Oh," at bounding box center [39, 99] width 27 height 5
click at [84, 98] on span "Oh" at bounding box center [84, 99] width 6 height 5
click at [90, 99] on span "Oh" at bounding box center [87, 99] width 6 height 5
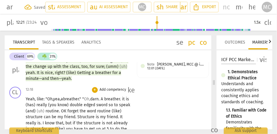
click at [101, 98] on span "." at bounding box center [100, 99] width 2 height 5
click at [123, 99] on span "it" at bounding box center [122, 99] width 4 height 5
click at [122, 99] on span "It" at bounding box center [121, 99] width 3 height 5
click at [41, 104] on span "really" at bounding box center [42, 104] width 12 height 5
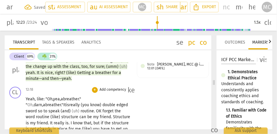
click at [90, 106] on span "know)" at bounding box center [96, 104] width 12 height 5
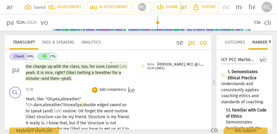
click at [97, 105] on span "edged" at bounding box center [103, 104] width 13 height 5
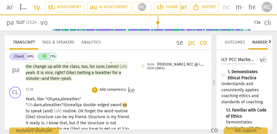
click at [122, 103] on span "so" at bounding box center [124, 104] width 4 height 5
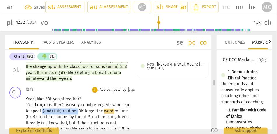
drag, startPoint x: 106, startPoint y: 104, endPoint x: 42, endPoint y: 112, distance: 65.1
click at [42, 112] on p "Yeah, like: "Oh, yea, a breather ." " Oh, darn, a breather ." It is r eally a d…" at bounding box center [78, 135] width 105 height 78
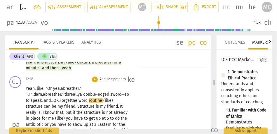
scroll to position [1294, 0]
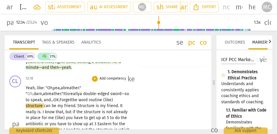
click at [59, 101] on span "Forget" at bounding box center [65, 99] width 12 height 5
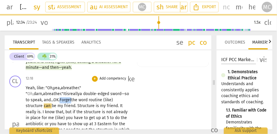
click at [59, 101] on span "Forget" at bounding box center [65, 99] width 12 height 5
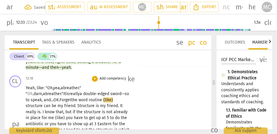
click at [89, 101] on span "routine" at bounding box center [96, 99] width 15 height 5
click at [104, 99] on span "(like)" at bounding box center [109, 99] width 10 height 5
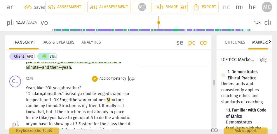
click at [78, 99] on span "word «" at bounding box center [83, 99] width 11 height 5
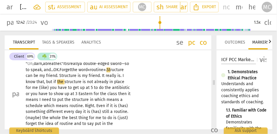
scroll to position [1325, 0]
drag, startPoint x: 115, startPoint y: 81, endPoint x: 135, endPoint y: 81, distance: 20.1
click at [135, 81] on div "CL play_arrow pause 12:18 + Add competency keyboard_arrow_right Yeah, like: "Oh…" at bounding box center [108, 89] width 206 height 92
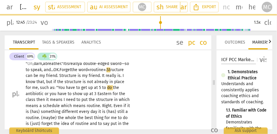
click at [99, 88] on span "5" at bounding box center [100, 87] width 3 height 5
click at [45, 91] on span "antibiotic" at bounding box center [35, 93] width 19 height 5
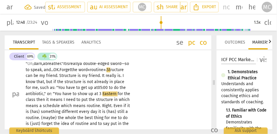
click at [99, 94] on span "3" at bounding box center [100, 93] width 3 height 5
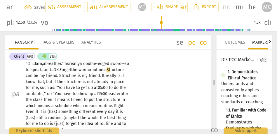
click at [53, 97] on span "then" at bounding box center [49, 99] width 10 height 5
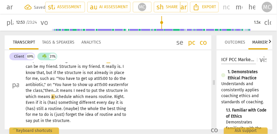
click at [76, 88] on span "need" at bounding box center [81, 90] width 10 height 5
click at [50, 90] on span "then..." at bounding box center [50, 90] width 11 height 5
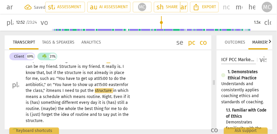
click at [142, 86] on div "CL play_arrow pause 12:18 + Add competency keyboard_arrow_right Yeah, like: "Oh…" at bounding box center [108, 80] width 206 height 92
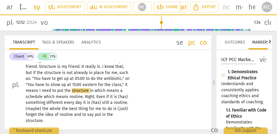
scroll to position [1331, 0]
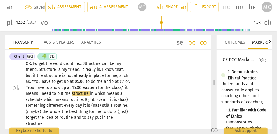
click at [39, 91] on span "means" at bounding box center [33, 93] width 14 height 5
type input "772"
click at [96, 94] on span "in" at bounding box center [94, 93] width 5 height 5
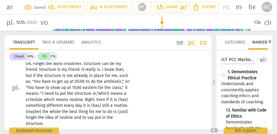
click at [103, 94] on span "which" at bounding box center [104, 93] width 12 height 5
click at [44, 99] on span "which" at bounding box center [50, 99] width 12 height 5
click at [97, 99] on span "Even" at bounding box center [101, 99] width 10 height 5
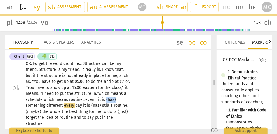
drag, startPoint x: 108, startPoint y: 100, endPoint x: 128, endPoint y: 100, distance: 20.1
click at [128, 100] on p "Yeah , like : "Oh , [PERSON_NAME] , a breather . " "Oh , darn , a breather . " …" at bounding box center [78, 88] width 105 height 78
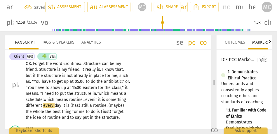
click at [98, 98] on span "if" at bounding box center [96, 99] width 4 height 5
click at [62, 106] on span "it" at bounding box center [64, 105] width 4 height 5
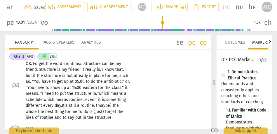
click at [102, 104] on span "(maybe)" at bounding box center [104, 105] width 17 height 5
click at [110, 106] on span "aybe)" at bounding box center [104, 105] width 12 height 5
click at [103, 106] on span "aybe," at bounding box center [103, 105] width 10 height 5
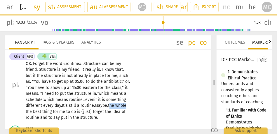
drag, startPoint x: 112, startPoint y: 106, endPoint x: 134, endPoint y: 106, distance: 21.3
click at [134, 106] on div "CL play_arrow pause 12:18 + Add competency keyboard_arrow_right Yeah , like : "…" at bounding box center [108, 80] width 206 height 86
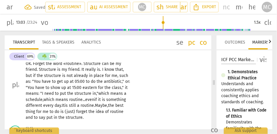
click at [115, 105] on span "the" at bounding box center [111, 105] width 7 height 5
click at [76, 111] on span "forget" at bounding box center [82, 111] width 12 height 5
click at [126, 113] on p "Yeah , like : "Oh , [PERSON_NAME] , a breather . " "Oh , darn , a breather . " …" at bounding box center [78, 85] width 105 height 72
click at [33, 116] on span "put" at bounding box center [36, 117] width 7 height 5
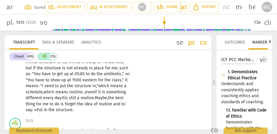
scroll to position [1337, 0]
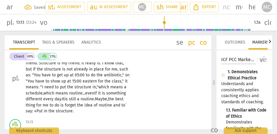
click at [75, 109] on p "Yeah , like : "Oh , [PERSON_NAME] , a breather . " "Oh , darn , a breather . " …" at bounding box center [78, 78] width 105 height 72
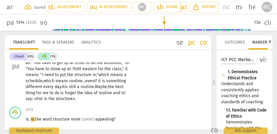
scroll to position [1371, 0]
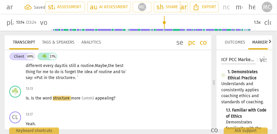
click at [65, 78] on span "structure». `" at bounding box center [67, 77] width 22 height 5
click at [82, 77] on p "Yeah , like : "Oh , [PERSON_NAME] , a breather . " "Oh , darn , a breather . " …" at bounding box center [78, 45] width 105 height 72
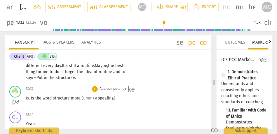
click at [31, 97] on span "Is" at bounding box center [33, 97] width 4 height 5
type input "793"
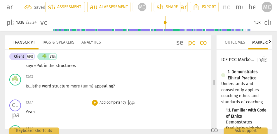
scroll to position [1381, 0]
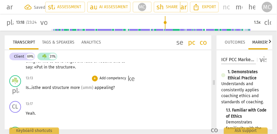
click at [67, 86] on span "structure" at bounding box center [61, 87] width 18 height 5
click at [116, 87] on p "Is... is the word structure more (umm) appealing ?" at bounding box center [78, 88] width 105 height 6
click at [143, 93] on div "☘️ play_arrow pause 13:13 + Add competency keyboard_arrow_right Is... is the wo…" at bounding box center [108, 86] width 206 height 26
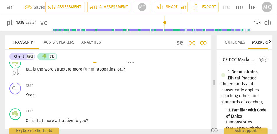
click at [99, 69] on span "appealing" at bounding box center [106, 68] width 18 height 5
type input "797"
click at [126, 70] on p "Is . . . is the word structure more (umm) appealing , or . . . ?" at bounding box center [78, 69] width 105 height 6
click at [106, 69] on span "appealing?" at bounding box center [107, 68] width 20 height 5
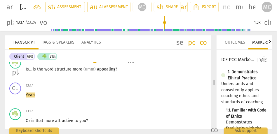
click at [106, 69] on span "appealing?" at bounding box center [107, 68] width 20 height 5
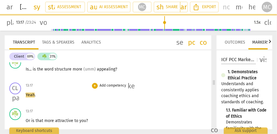
click at [26, 95] on span "Yeah" at bounding box center [30, 94] width 9 height 5
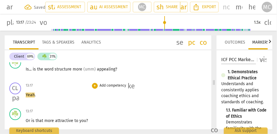
scroll to position [1374, 0]
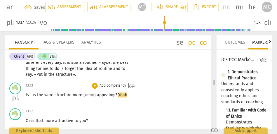
type input "797"
click at [117, 95] on span "?" at bounding box center [116, 94] width 3 height 5
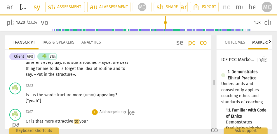
click at [26, 120] on span "Or" at bounding box center [29, 120] width 6 height 5
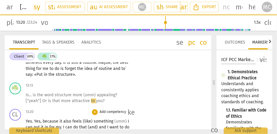
type input "800"
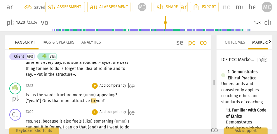
click at [45, 101] on span "Or" at bounding box center [45, 100] width 6 height 5
click at [116, 96] on span "?" at bounding box center [116, 94] width 2 height 5
click at [60, 100] on span "["yeah"] o" at bounding box center [54, 100] width 19 height 5
click at [69, 101] on span "is" at bounding box center [69, 100] width 4 height 5
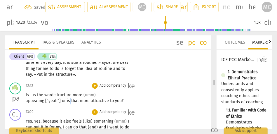
click at [69, 101] on span "is" at bounding box center [69, 100] width 4 height 5
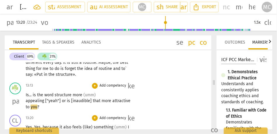
click at [42, 105] on p "Is . . . is the word structure more (umm) appealing ["yeah"] o r is [inaudible]…" at bounding box center [78, 101] width 105 height 18
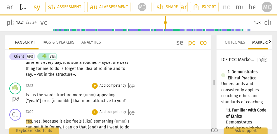
click at [115, 85] on p "Add competency" at bounding box center [113, 85] width 28 height 5
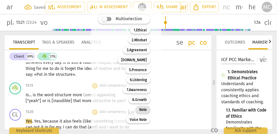
click at [145, 109] on b "Note" at bounding box center [143, 109] width 8 height 7
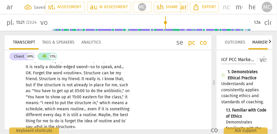
scroll to position [1280, 0]
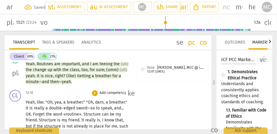
click at [111, 93] on p "Add competency" at bounding box center [113, 92] width 28 height 5
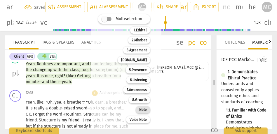
click at [141, 108] on b "Note" at bounding box center [143, 109] width 8 height 7
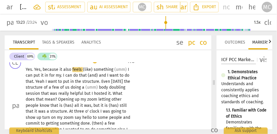
scroll to position [1415, 0]
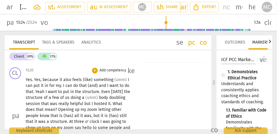
click at [29, 78] on span "Yes" at bounding box center [29, 79] width 6 height 5
click at [31, 81] on span "Yes" at bounding box center [29, 79] width 6 height 5
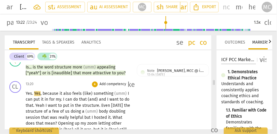
scroll to position [1402, 0]
type input "805"
click at [59, 92] on span "it" at bounding box center [61, 92] width 4 height 5
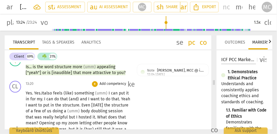
click at [52, 93] on span "also" at bounding box center [48, 92] width 9 height 5
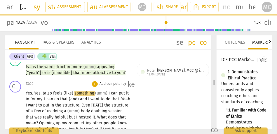
click at [75, 92] on span "something" at bounding box center [84, 92] width 21 height 5
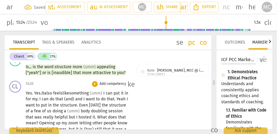
click at [106, 92] on span "I" at bounding box center [104, 92] width 2 height 5
click at [107, 96] on p "Yes . Yes. It also feels like something that I can put it in for my . I can do …" at bounding box center [78, 129] width 105 height 78
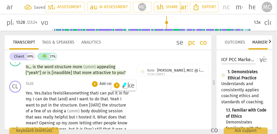
click at [107, 93] on span "can" at bounding box center [104, 92] width 8 height 5
click at [86, 92] on span "something that" at bounding box center [83, 92] width 28 height 5
click at [108, 93] on span "can" at bounding box center [104, 92] width 8 height 5
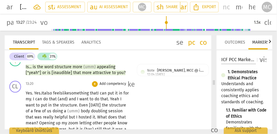
click at [97, 93] on span "something that" at bounding box center [83, 92] width 28 height 5
click at [78, 96] on p "Yes . Yes. It also feels like something that I can put it in for my . I can do …" at bounding box center [78, 129] width 105 height 78
click at [100, 94] on span "I" at bounding box center [98, 92] width 2 height 5
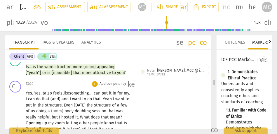
click at [101, 93] on span "can" at bounding box center [98, 92] width 8 height 5
click at [72, 99] on span "I" at bounding box center [71, 98] width 2 height 5
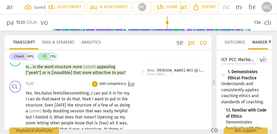
click at [94, 98] on span "I" at bounding box center [93, 98] width 2 height 5
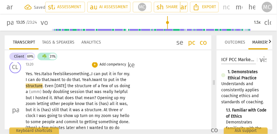
scroll to position [1424, 0]
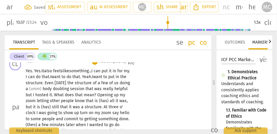
click at [55, 83] on span "Even" at bounding box center [50, 82] width 10 height 5
click at [68, 83] on span "[DATE]" at bounding box center [61, 82] width 13 height 5
click at [67, 83] on span "[DATE]," at bounding box center [61, 82] width 13 height 5
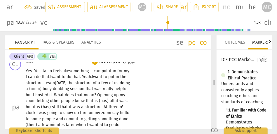
click at [101, 85] on span "a" at bounding box center [99, 82] width 3 height 5
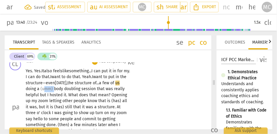
drag, startPoint x: 71, startPoint y: 88, endPoint x: 61, endPoint y: 88, distance: 10.5
click at [61, 88] on p "Yes . Yes. It also feels like something... I can put it in for my . I can do th…" at bounding box center [78, 107] width 105 height 78
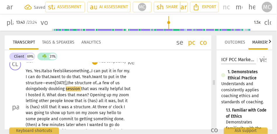
click at [66, 89] on span "doubling" at bounding box center [56, 88] width 17 height 5
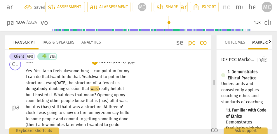
click at [90, 89] on span "that" at bounding box center [86, 88] width 9 height 5
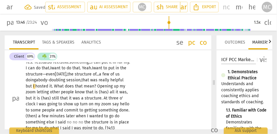
scroll to position [1438, 0]
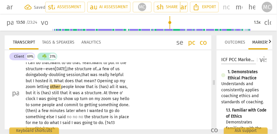
click at [37, 86] on span "zoom" at bounding box center [31, 86] width 11 height 5
click at [38, 87] on span "zoom;" at bounding box center [32, 86] width 12 height 5
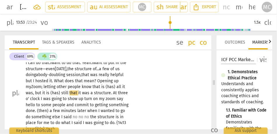
click at [36, 87] on span "my Zo" at bounding box center [31, 86] width 10 height 5
click at [100, 87] on span "that" at bounding box center [96, 86] width 9 height 5
click at [122, 86] on span "all" at bounding box center [119, 86] width 6 height 5
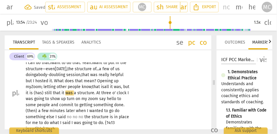
click at [110, 88] on span "all" at bounding box center [107, 86] width 6 height 5
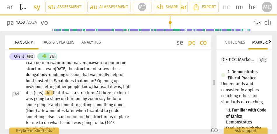
click at [45, 92] on span "(has)" at bounding box center [39, 92] width 11 height 5
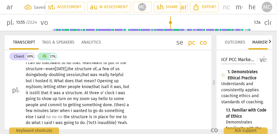
click at [29, 92] on span "it" at bounding box center [28, 92] width 4 height 5
click at [50, 94] on span "that" at bounding box center [45, 92] width 9 height 5
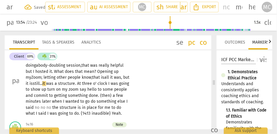
scroll to position [1448, 0]
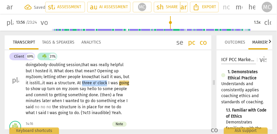
drag, startPoint x: 99, startPoint y: 83, endPoint x: 125, endPoint y: 83, distance: 25.4
click at [125, 83] on p "Yes . Yes. It also feels like something... I can put it in for my . I can do th…" at bounding box center [78, 80] width 105 height 72
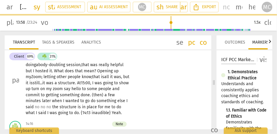
click at [31, 90] on span "up" at bounding box center [29, 88] width 6 height 5
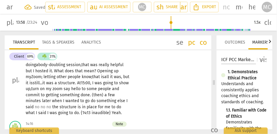
click at [64, 90] on span "zoom" at bounding box center [57, 88] width 11 height 5
click at [53, 90] on span "my Z" at bounding box center [50, 88] width 8 height 5
click at [70, 90] on span "say" at bounding box center [67, 88] width 8 height 5
click at [115, 91] on span "and" at bounding box center [118, 88] width 7 height 5
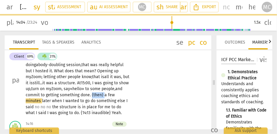
drag, startPoint x: 38, startPoint y: 101, endPoint x: 17, endPoint y: 101, distance: 21.3
click at [17, 101] on div "CL play_arrow pause 13:20 + Add competency keyboard_arrow_right Yes . Yes. It a…" at bounding box center [108, 75] width 206 height 86
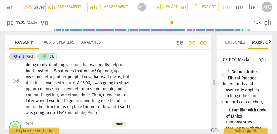
click at [36, 100] on span "later" at bounding box center [31, 100] width 10 height 5
click at [35, 99] on span "later," at bounding box center [30, 100] width 9 height 5
click at [113, 97] on span "minutes" at bounding box center [120, 94] width 15 height 5
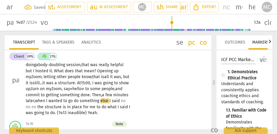
click at [109, 103] on span "I" at bounding box center [110, 100] width 2 height 5
click at [111, 103] on span "said" at bounding box center [115, 100] width 9 height 5
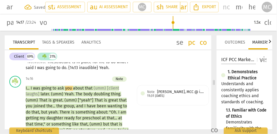
scroll to position [1490, 0]
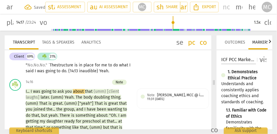
click at [57, 71] on span "going" at bounding box center [50, 70] width 11 height 5
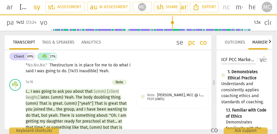
click at [50, 65] on span "No." `" at bounding box center [45, 64] width 10 height 5
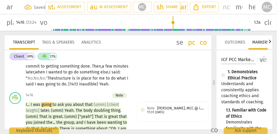
click at [111, 80] on span "do" at bounding box center [114, 78] width 6 height 5
drag, startPoint x: 45, startPoint y: 90, endPoint x: 116, endPoint y: 85, distance: 71.3
click at [116, 85] on p "Yes . Yes. It also feels like something... I can put it in for my . I can do th…" at bounding box center [78, 51] width 105 height 72
click at [150, 82] on div "CL play_arrow pause 13:20 + Add competency keyboard_arrow_right Yes . Yes. It a…" at bounding box center [108, 46] width 206 height 86
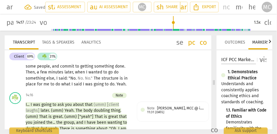
click at [10, 23] on span "pause" at bounding box center [9, 22] width 7 height 7
type input "859"
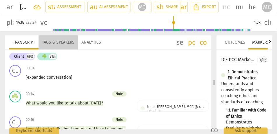
click at [65, 44] on span "Tags & Speakers" at bounding box center [58, 42] width 32 height 5
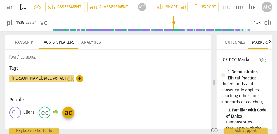
click at [52, 114] on div "edit ☘️" at bounding box center [48, 112] width 19 height 12
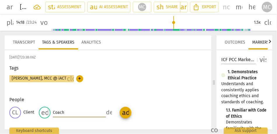
type input "Coach"
